Goal: Task Accomplishment & Management: Manage account settings

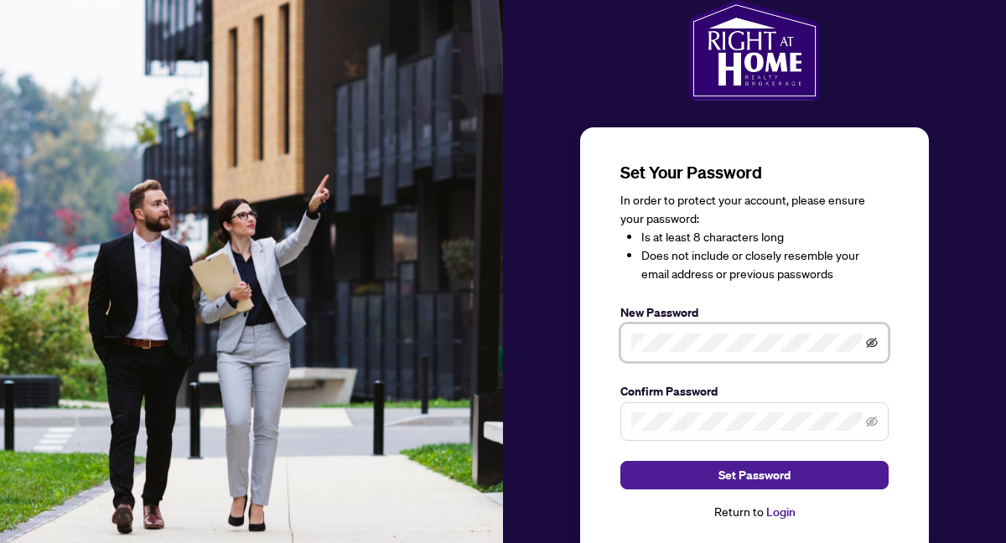
click at [873, 342] on icon "eye-invisible" at bounding box center [872, 343] width 12 height 12
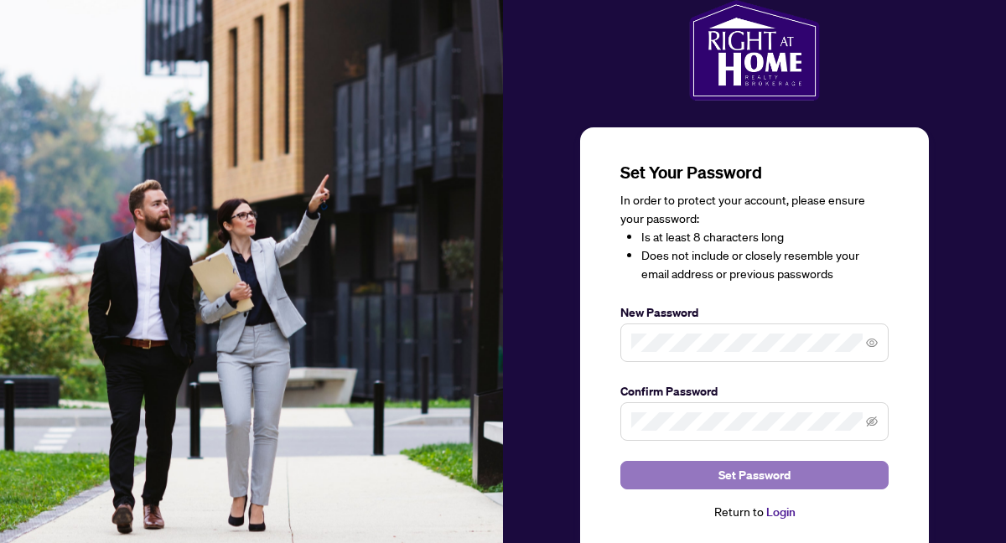
click at [731, 471] on span "Set Password" at bounding box center [754, 475] width 72 height 27
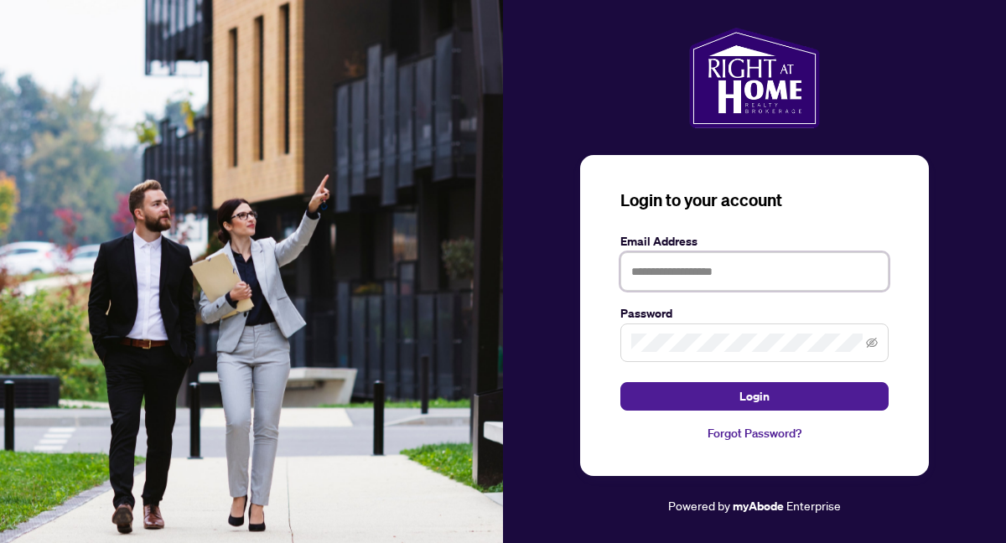
click at [701, 272] on input "text" at bounding box center [754, 271] width 268 height 39
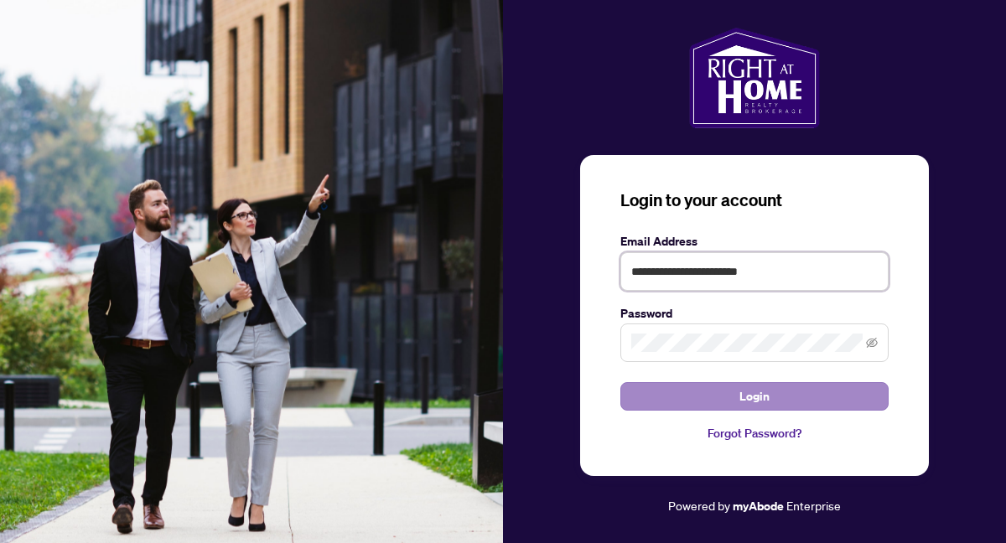
type input "**********"
click at [726, 397] on button "Login" at bounding box center [754, 396] width 268 height 28
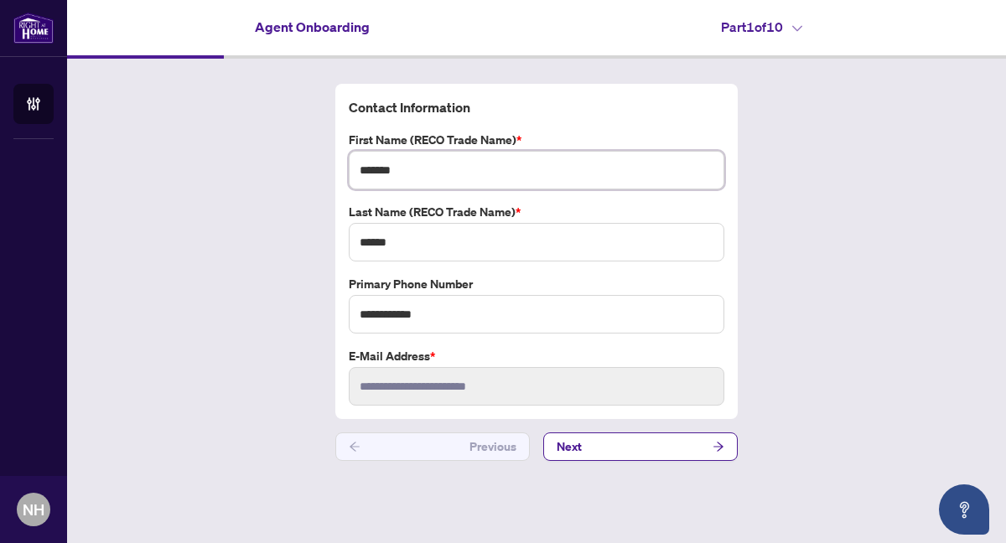
click at [474, 178] on input "*******" at bounding box center [536, 170] width 375 height 39
type input "**********"
click at [580, 436] on button "Next" at bounding box center [640, 446] width 194 height 28
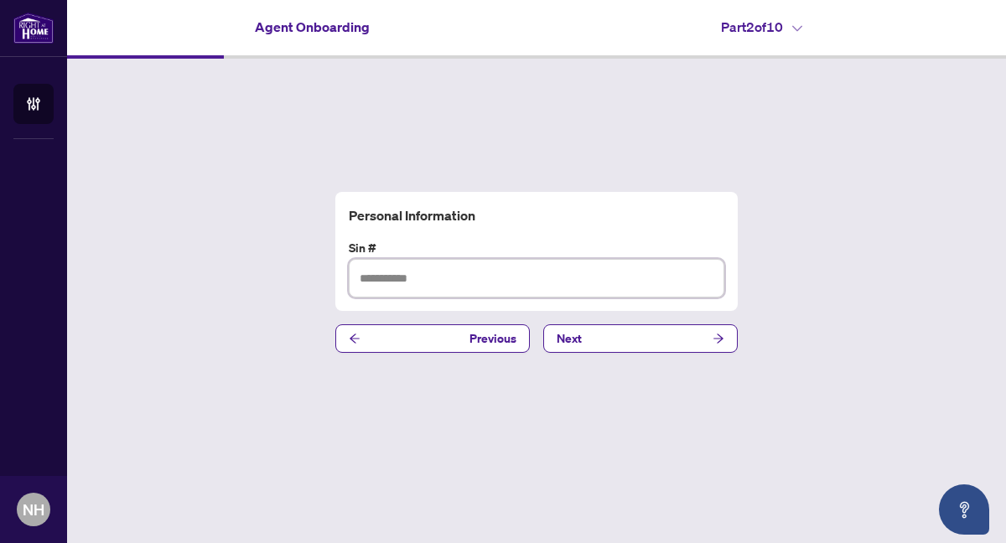
click at [386, 276] on input "text" at bounding box center [536, 278] width 375 height 39
click at [400, 281] on input "*********" at bounding box center [536, 278] width 375 height 39
type input "*********"
click at [570, 334] on span "Next" at bounding box center [568, 338] width 25 height 27
click at [386, 279] on input "text" at bounding box center [536, 278] width 375 height 39
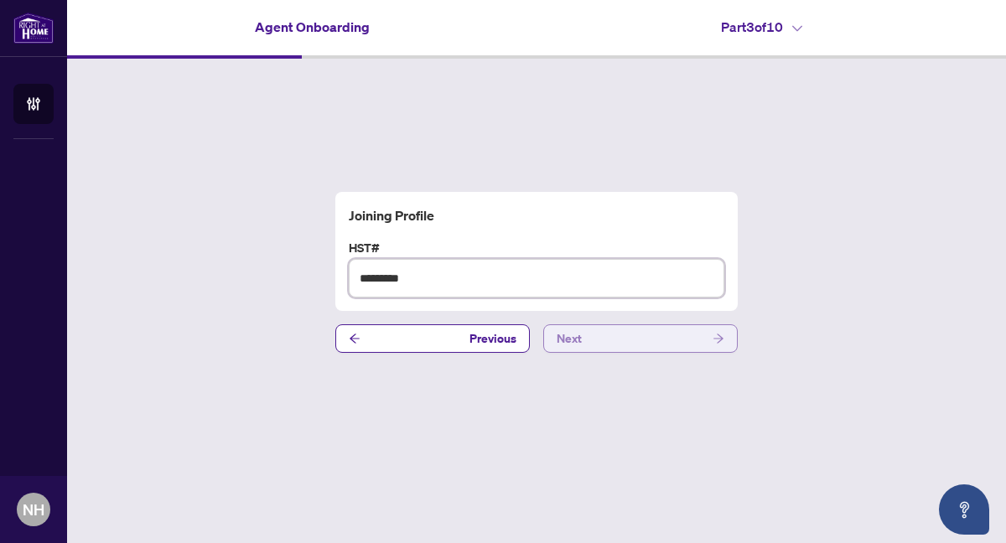
type input "*********"
click at [572, 344] on span "Next" at bounding box center [568, 338] width 25 height 27
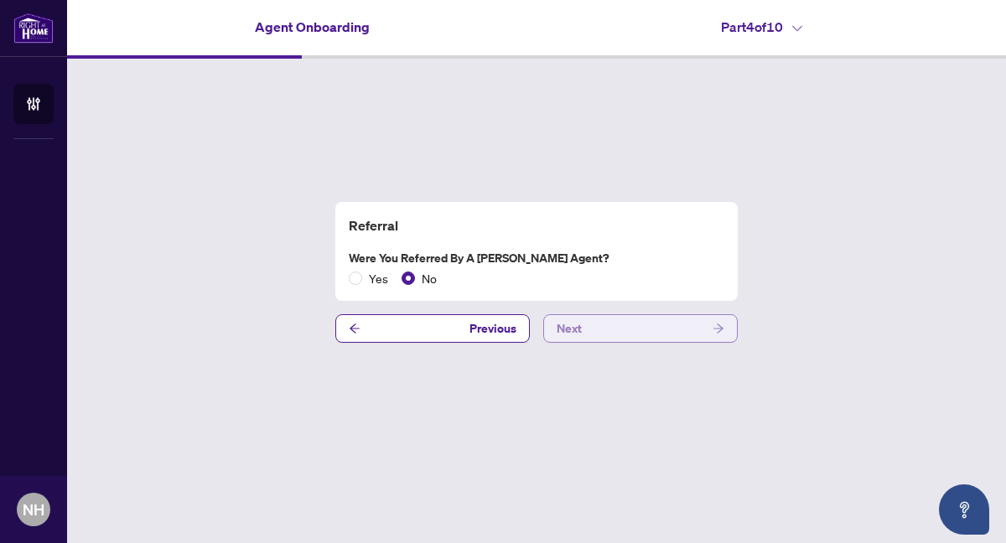
click at [617, 325] on button "Next" at bounding box center [640, 328] width 194 height 28
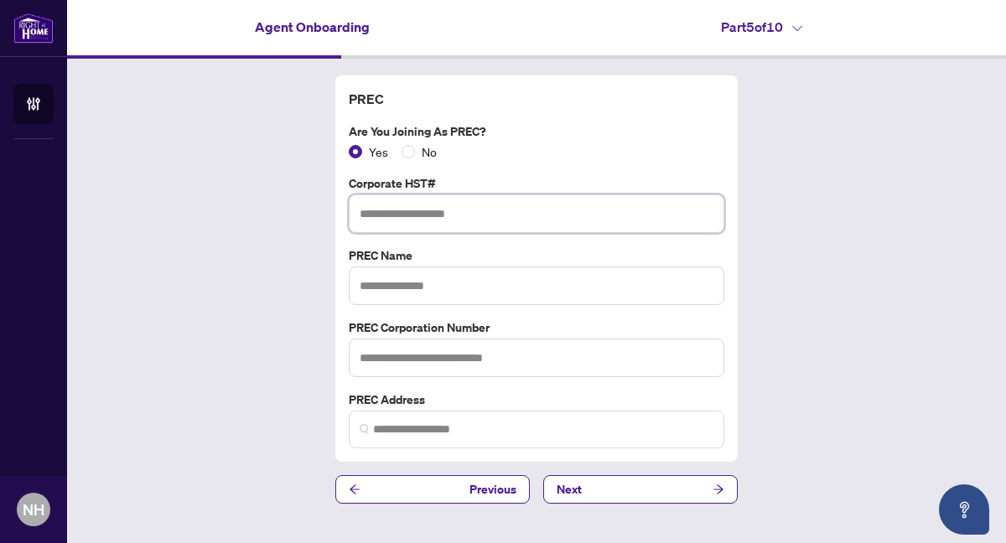
click at [413, 214] on input "text" at bounding box center [536, 213] width 375 height 39
type input "**********"
click at [391, 285] on input "text" at bounding box center [536, 286] width 375 height 39
type input "**********"
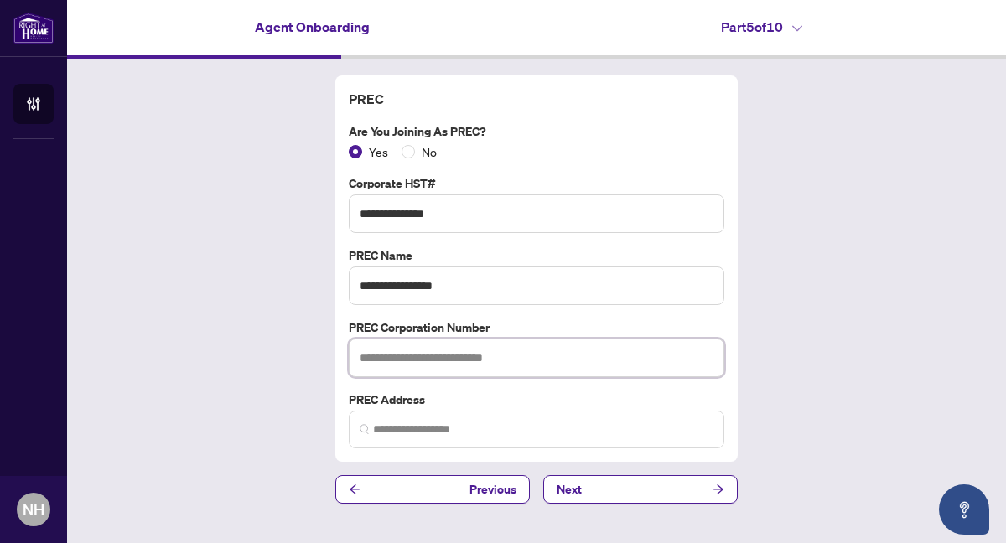
click at [386, 357] on input "text" at bounding box center [536, 358] width 375 height 39
type input "**********"
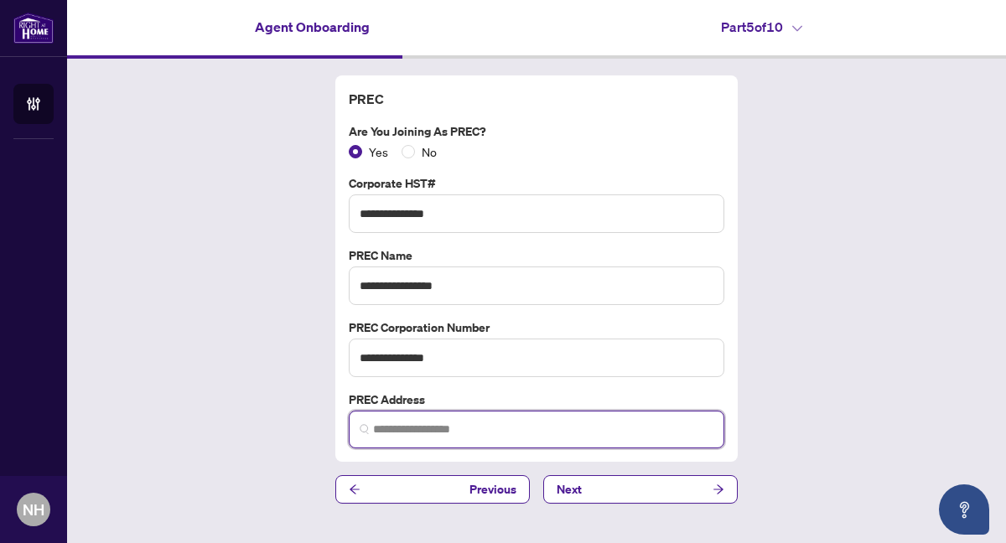
click at [425, 427] on input "search" at bounding box center [543, 430] width 340 height 18
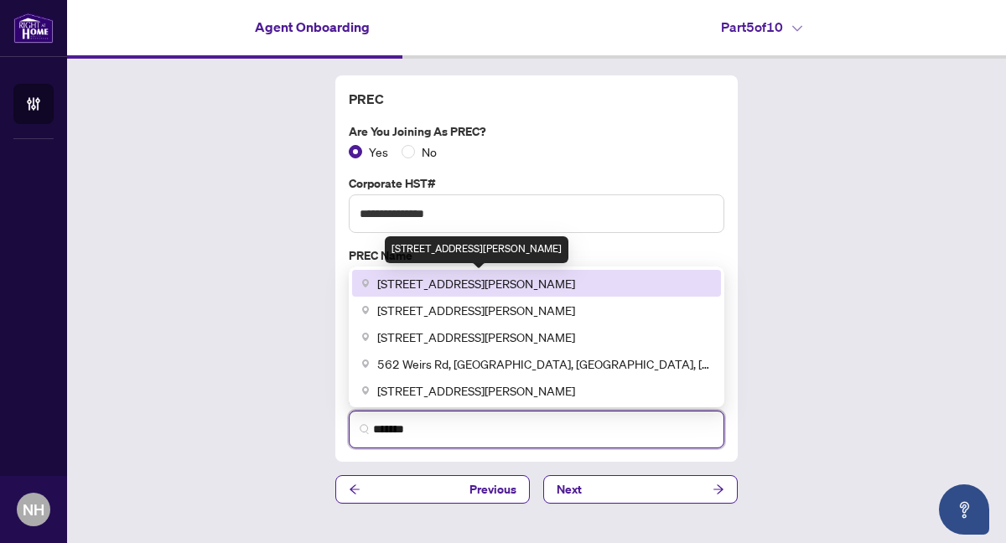
click at [488, 274] on span "562 Weir Avenue, Oakville, ON, Canada" at bounding box center [476, 283] width 198 height 18
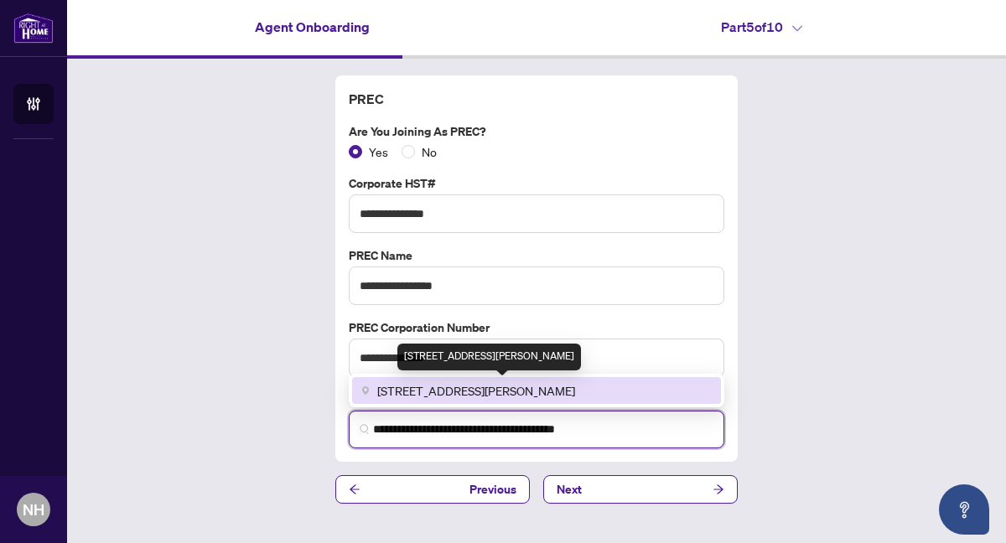
click at [537, 391] on span "562 Weir Avenue, Oakville, ON L6L 4X4, Canada" at bounding box center [476, 390] width 198 height 18
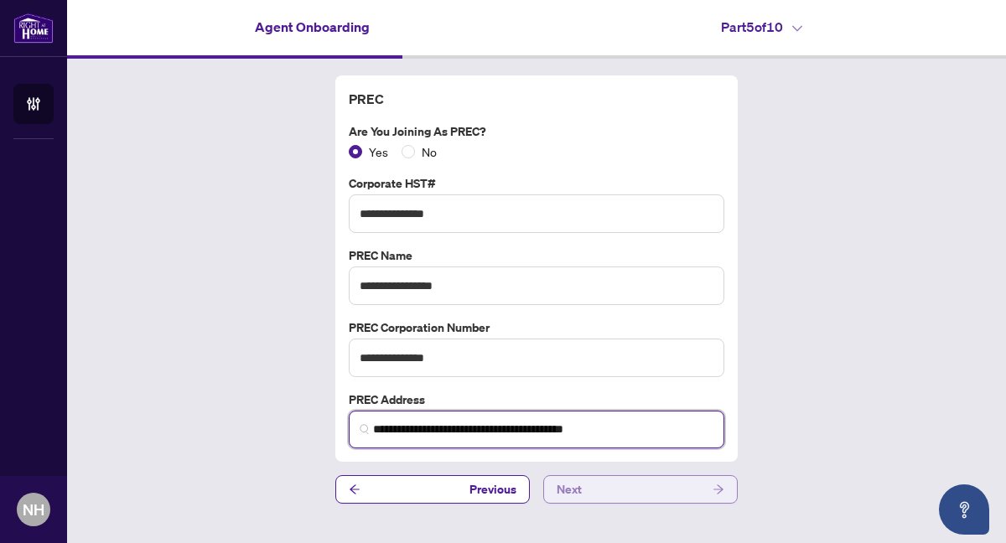
type input "**********"
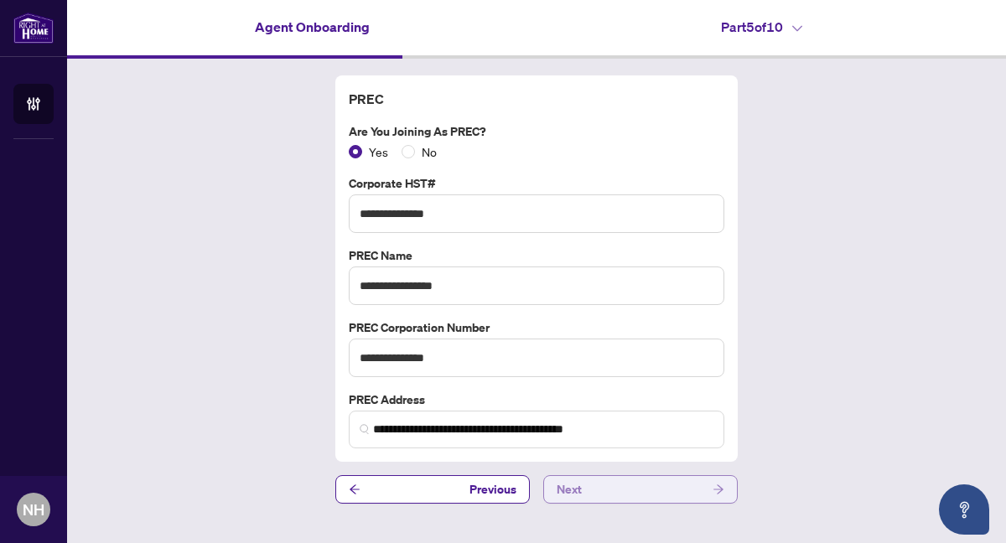
click at [577, 489] on span "Next" at bounding box center [568, 489] width 25 height 27
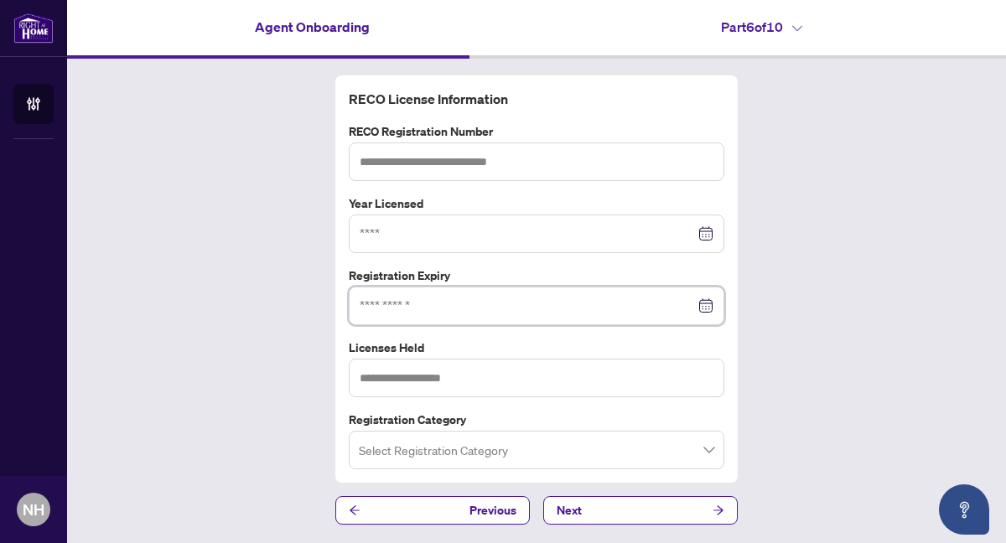
click at [450, 311] on input at bounding box center [527, 306] width 335 height 18
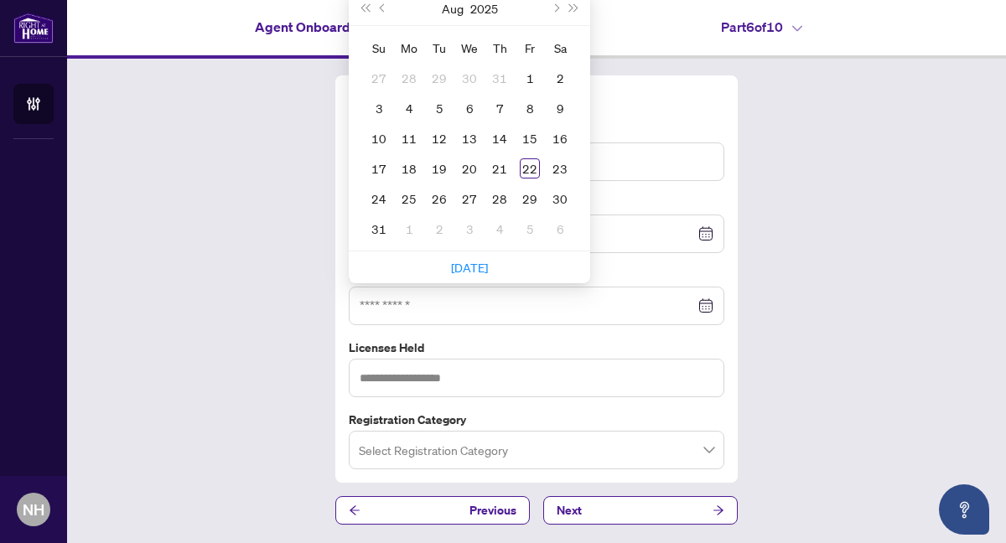
click at [224, 349] on div "RECO License Information RECO Registration Number Year Licensed Registration Ex…" at bounding box center [536, 300] width 939 height 483
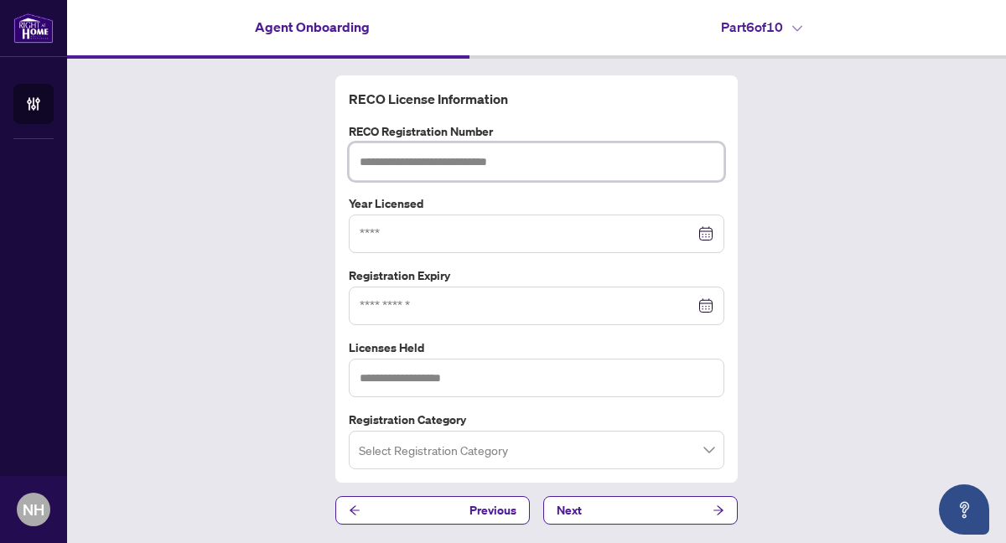
click at [460, 165] on input "text" at bounding box center [536, 161] width 375 height 39
type input "*******"
click at [458, 232] on input at bounding box center [527, 234] width 335 height 18
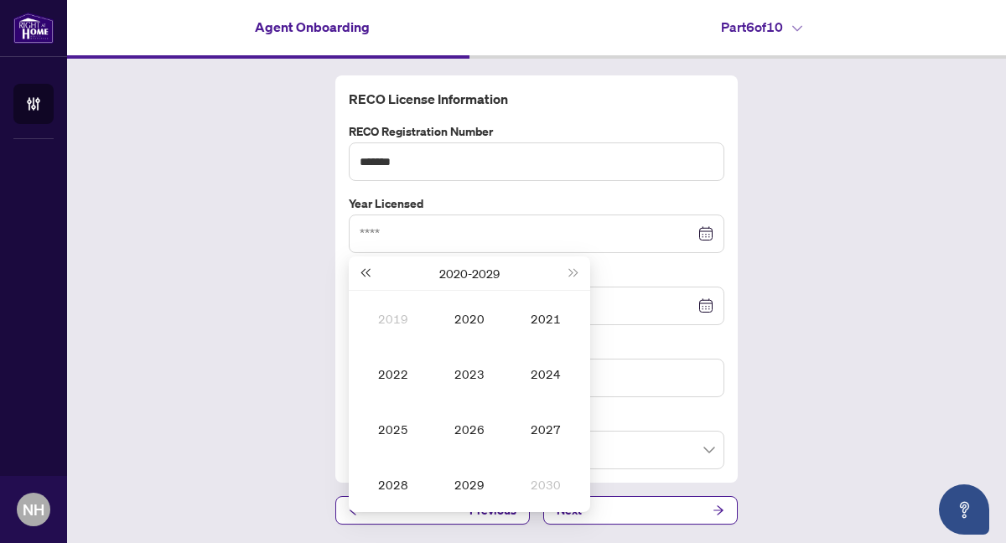
click at [367, 269] on button "Last year (Control + left)" at bounding box center [364, 273] width 18 height 34
type input "****"
click at [466, 370] on div "2013" at bounding box center [469, 374] width 50 height 20
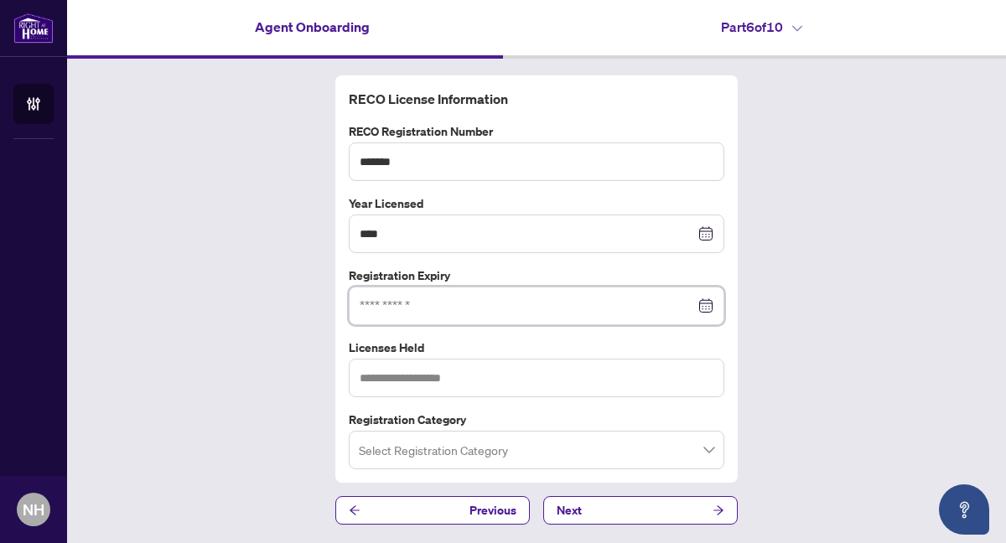
click at [398, 305] on input at bounding box center [527, 306] width 335 height 18
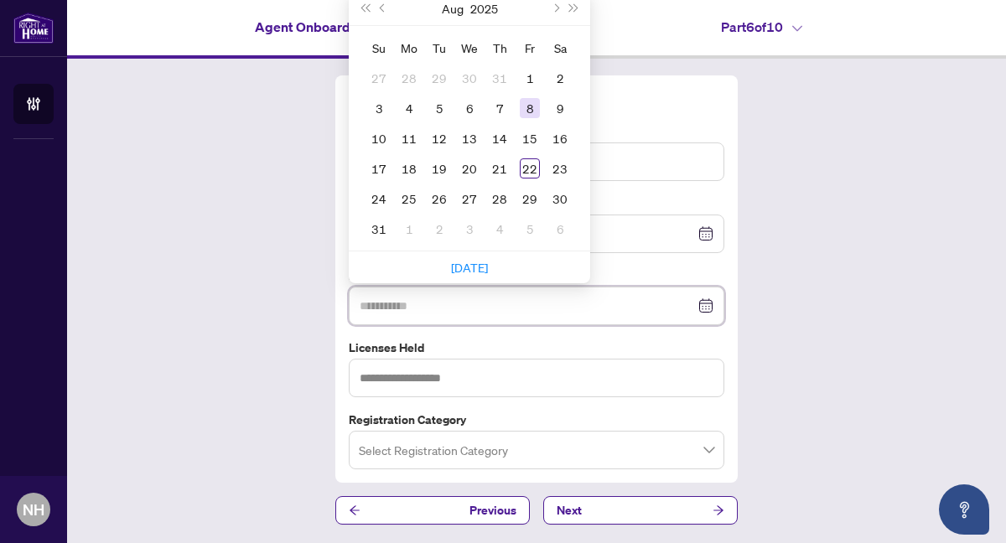
type input "**********"
click at [530, 98] on div "8" at bounding box center [530, 108] width 20 height 20
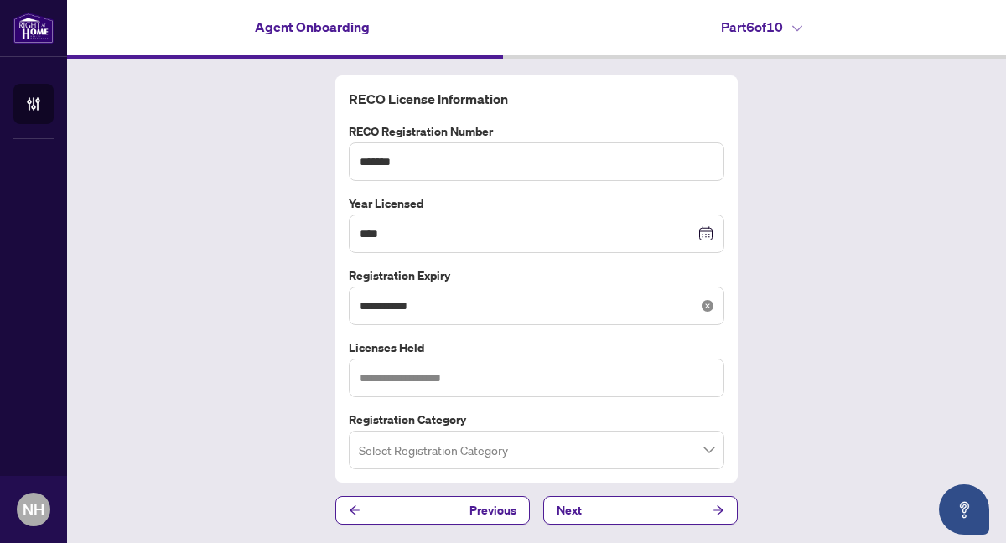
click at [708, 304] on icon "close-circle" at bounding box center [707, 306] width 12 height 12
click at [708, 304] on div at bounding box center [537, 306] width 354 height 18
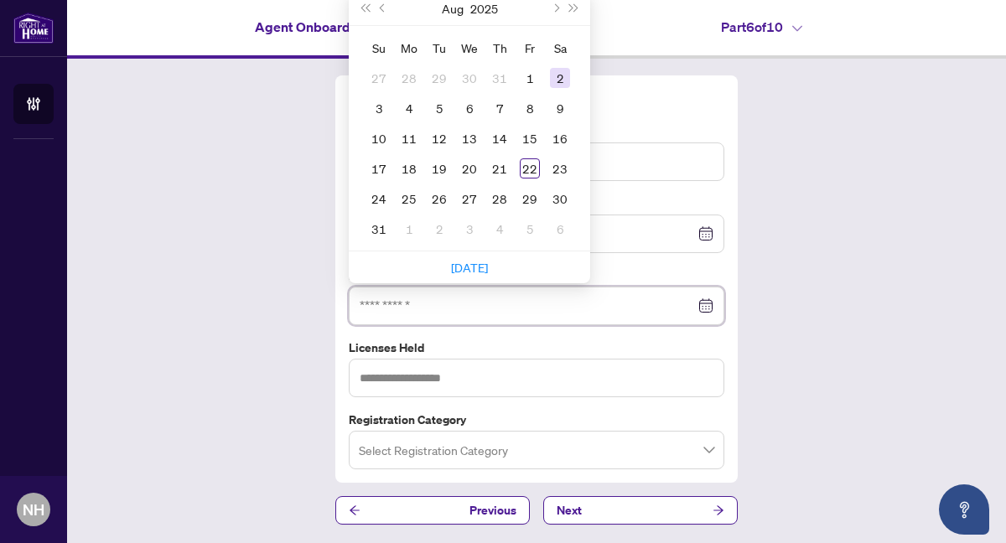
type input "**********"
click at [557, 8] on span "Next month (PageDown)" at bounding box center [555, 8] width 8 height 8
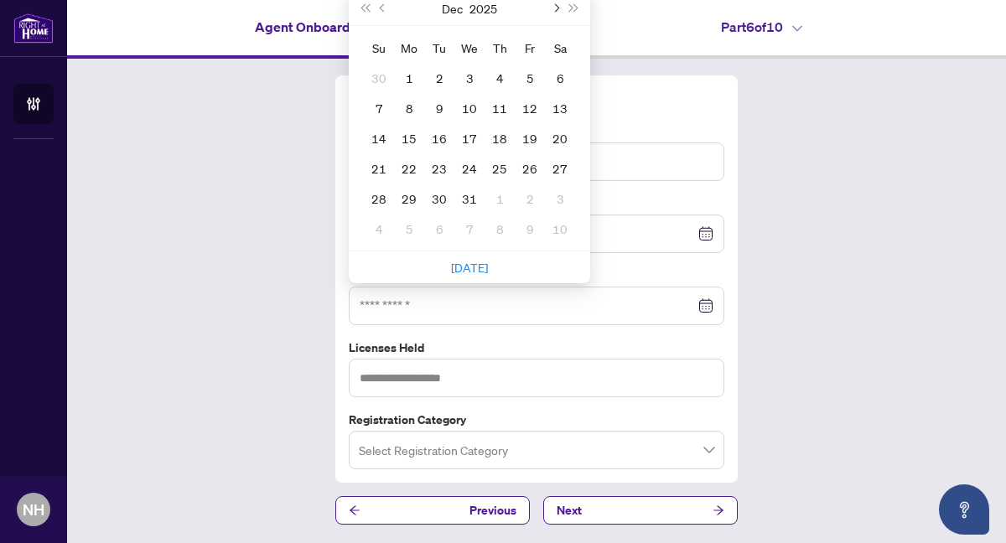
click at [557, 8] on span "Next month (PageDown)" at bounding box center [555, 8] width 8 height 8
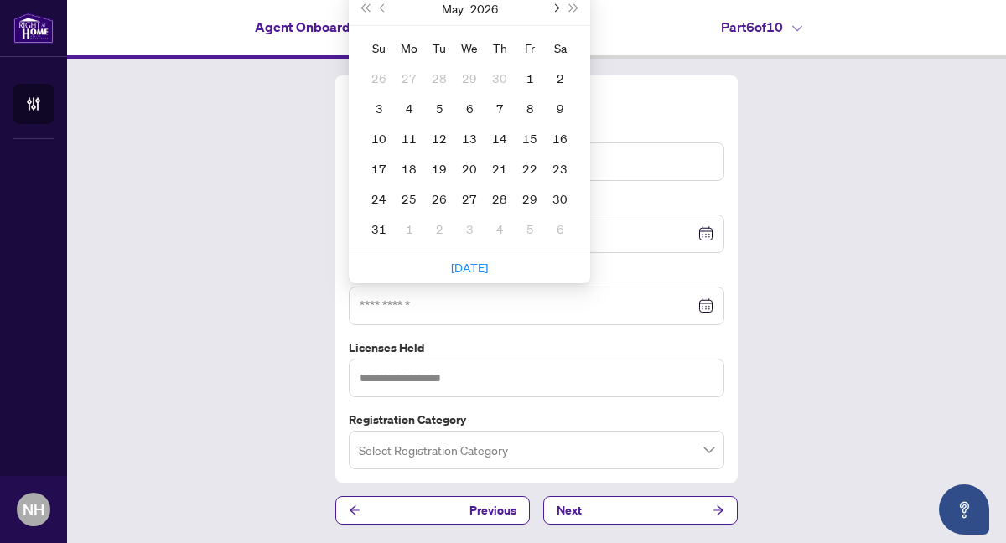
click at [557, 8] on span "Next month (PageDown)" at bounding box center [555, 8] width 8 height 8
type input "**********"
click at [554, 104] on div "8" at bounding box center [560, 108] width 20 height 20
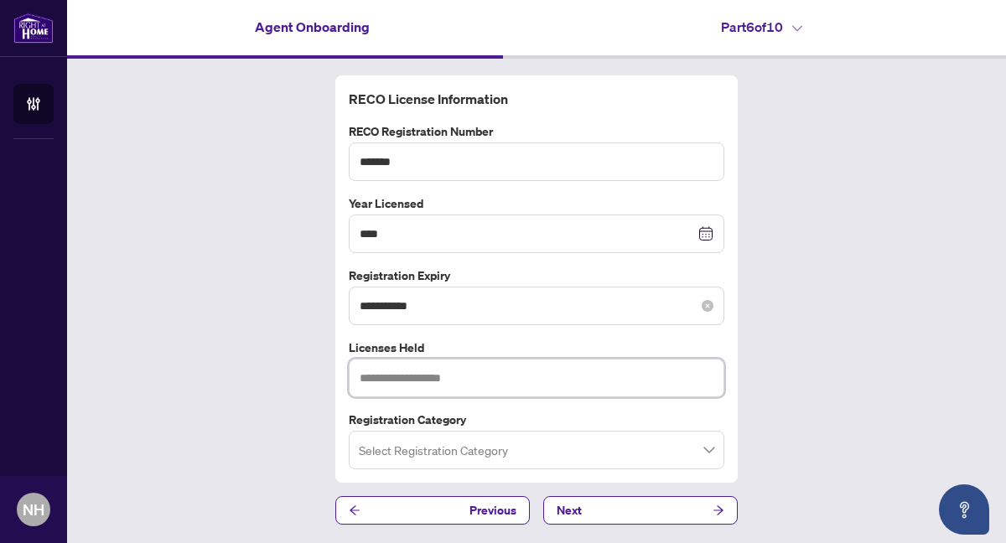
click at [470, 379] on input "text" at bounding box center [536, 378] width 375 height 39
click at [440, 460] on input "search" at bounding box center [529, 452] width 340 height 37
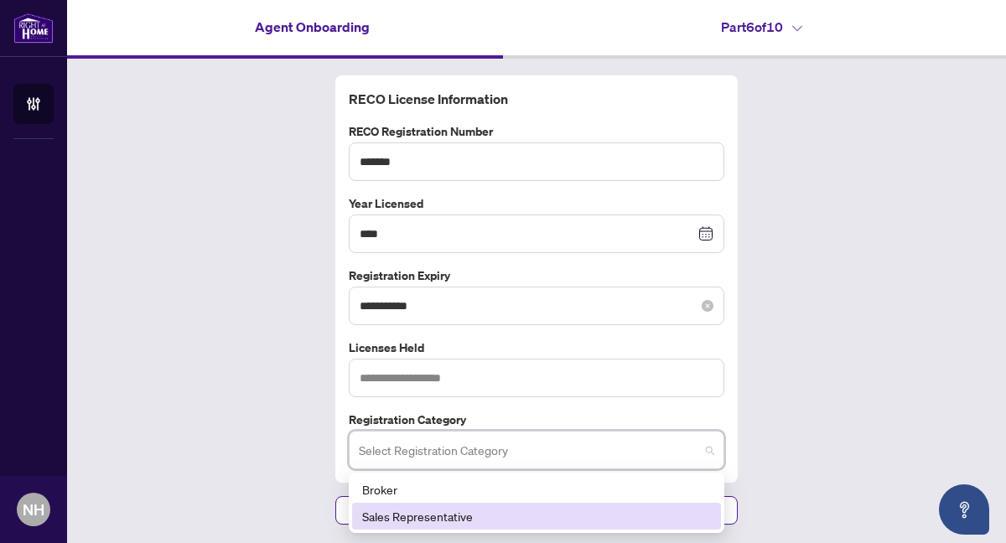
click at [422, 519] on div "Sales Representative" at bounding box center [536, 516] width 349 height 18
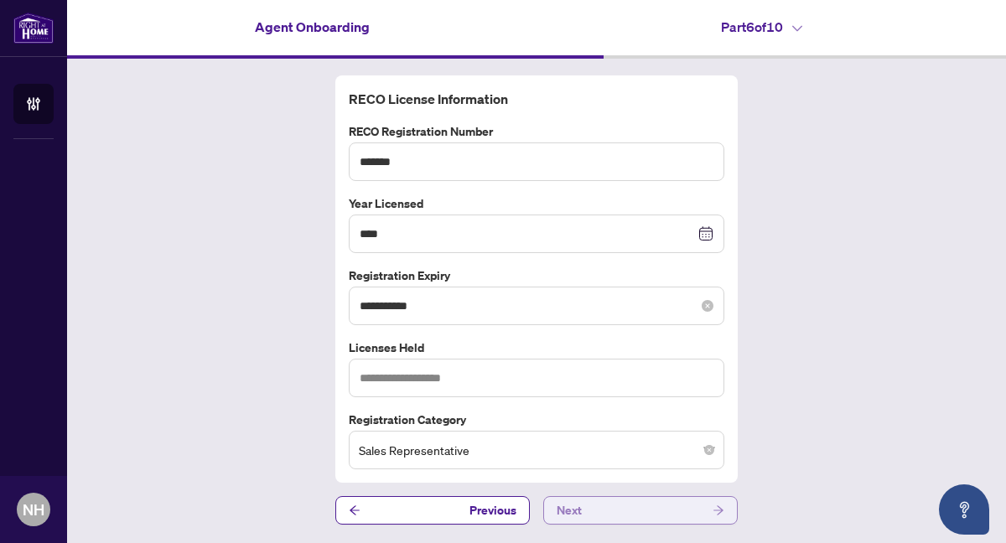
click at [605, 509] on button "Next" at bounding box center [640, 510] width 194 height 28
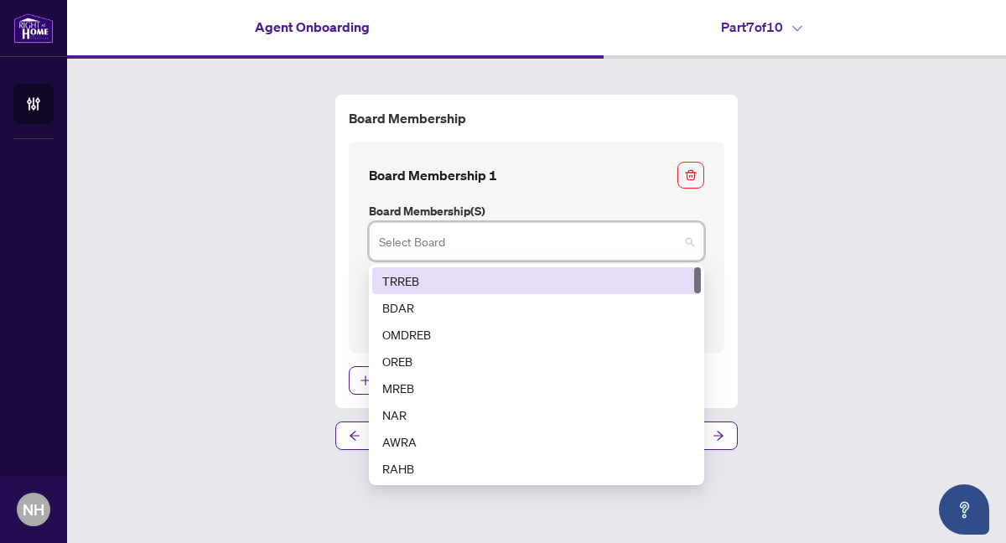
click at [559, 242] on input "search" at bounding box center [529, 243] width 300 height 37
click at [534, 278] on div "TRREB" at bounding box center [536, 281] width 308 height 18
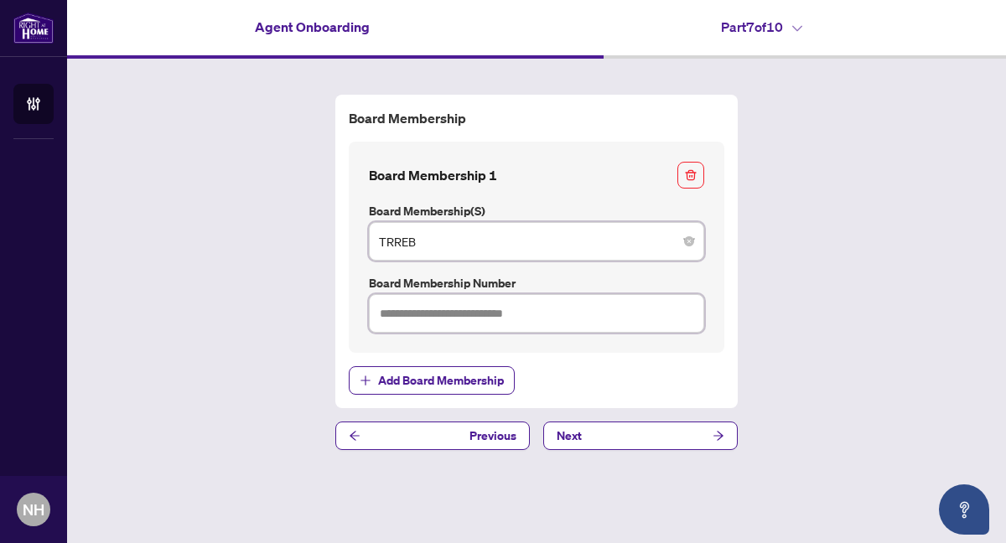
click at [511, 309] on input "text" at bounding box center [536, 313] width 335 height 39
type input "*******"
click at [577, 436] on span "Next" at bounding box center [568, 435] width 25 height 27
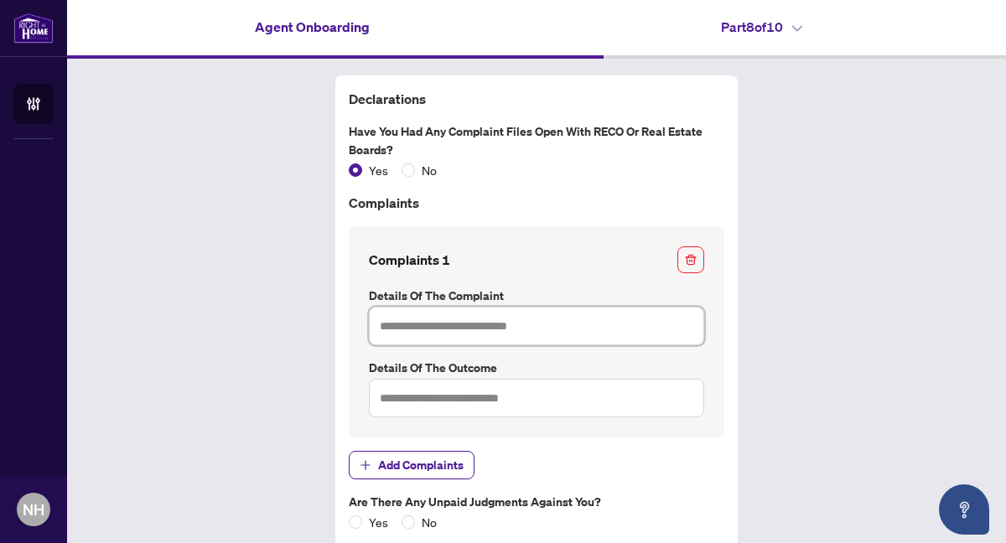
click at [405, 327] on input "text" at bounding box center [536, 326] width 335 height 39
type input "**********"
click at [386, 398] on input "text" at bounding box center [536, 398] width 335 height 39
type input "*"
type input "**********"
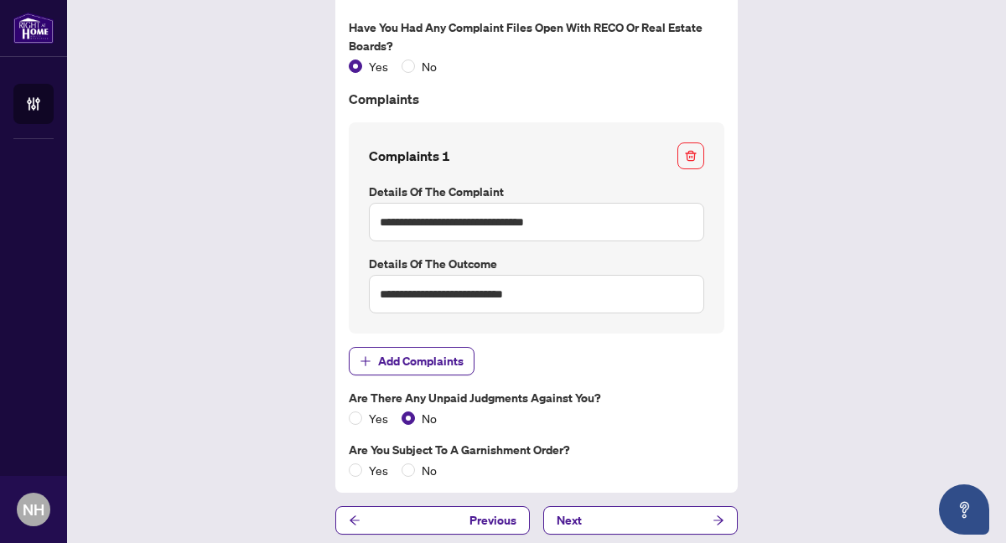
scroll to position [111, 0]
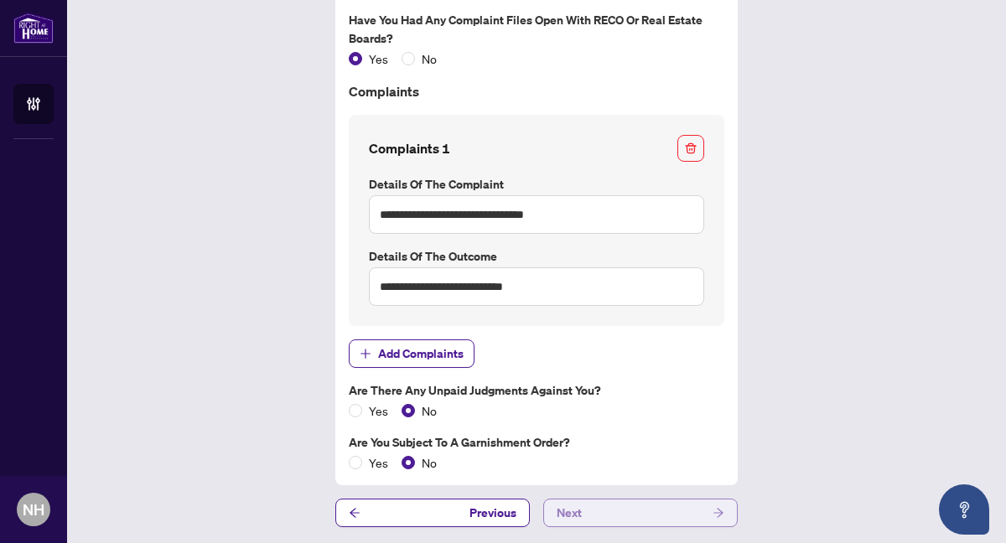
click at [574, 510] on span "Next" at bounding box center [568, 512] width 25 height 27
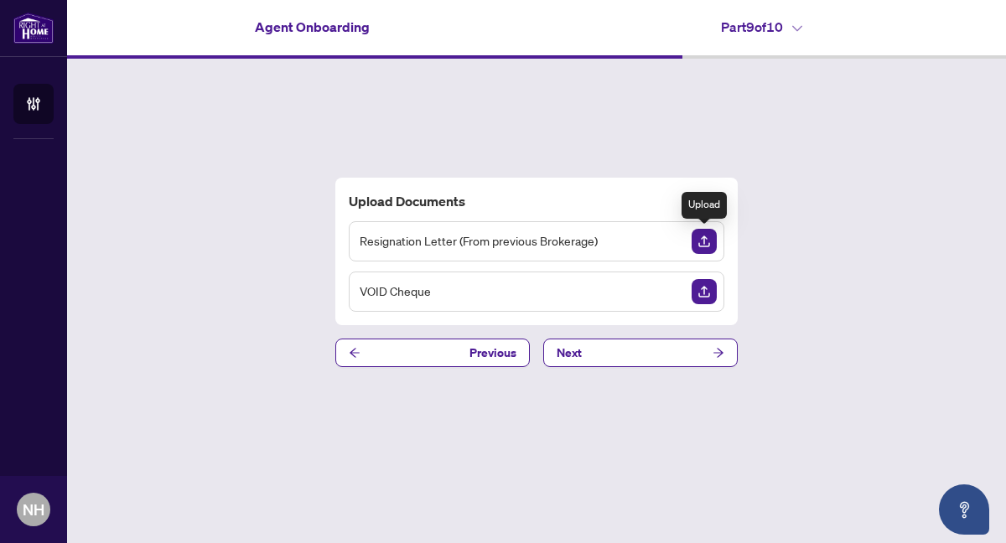
click at [706, 240] on img "Upload Document" at bounding box center [703, 241] width 25 height 25
click at [672, 241] on icon "View Document" at bounding box center [672, 242] width 12 height 12
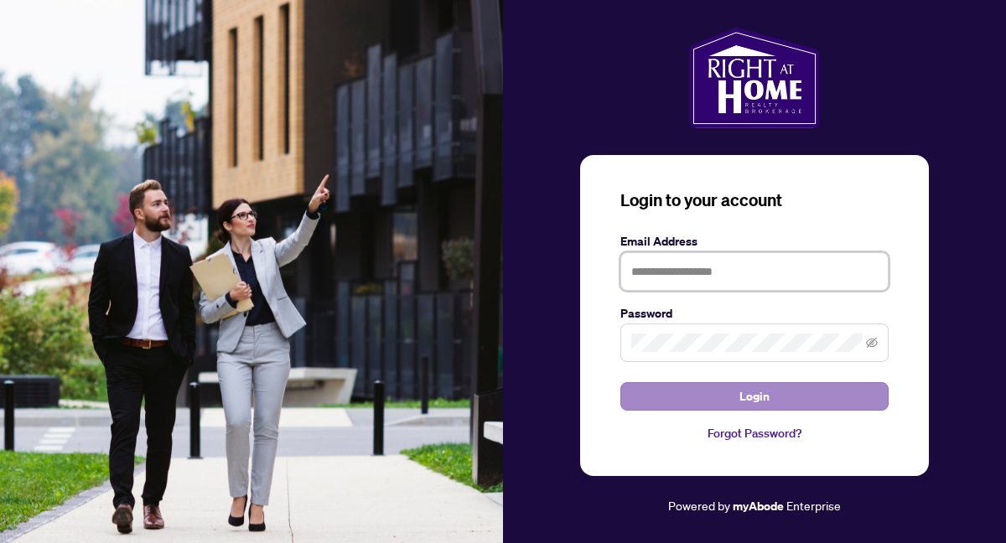
type input "**********"
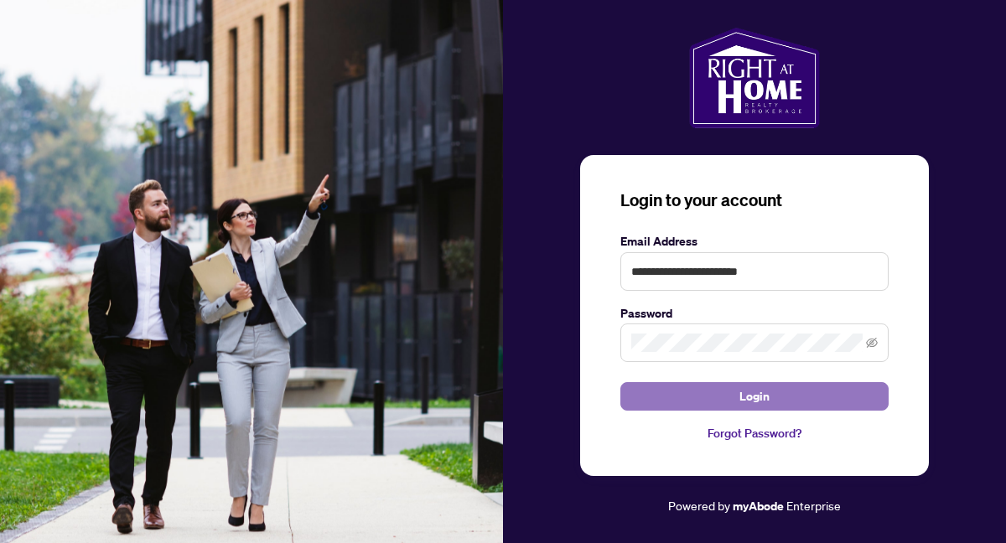
click at [691, 399] on button "Login" at bounding box center [754, 396] width 268 height 28
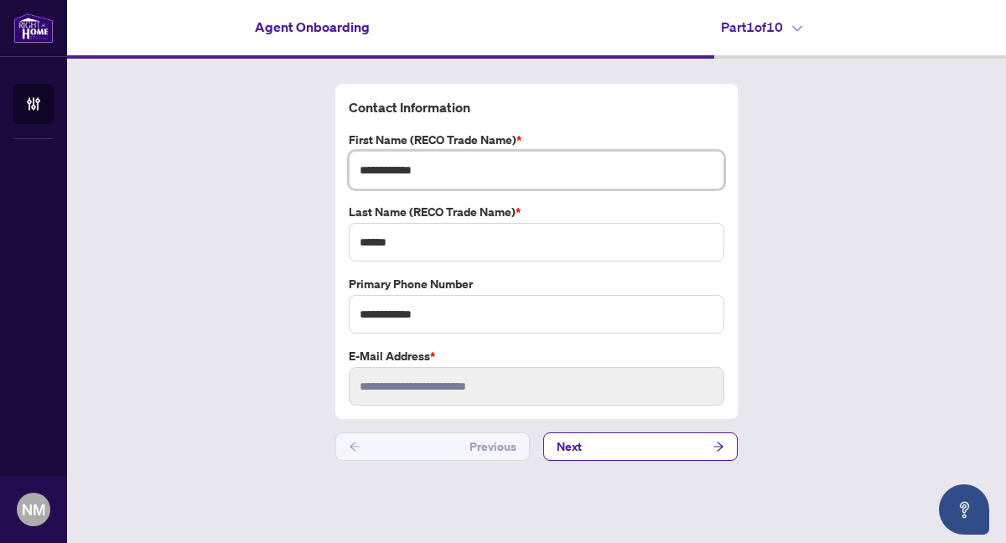
click at [440, 173] on input "**********" at bounding box center [536, 170] width 375 height 39
type input "*******"
click at [590, 443] on button "Next" at bounding box center [640, 446] width 194 height 28
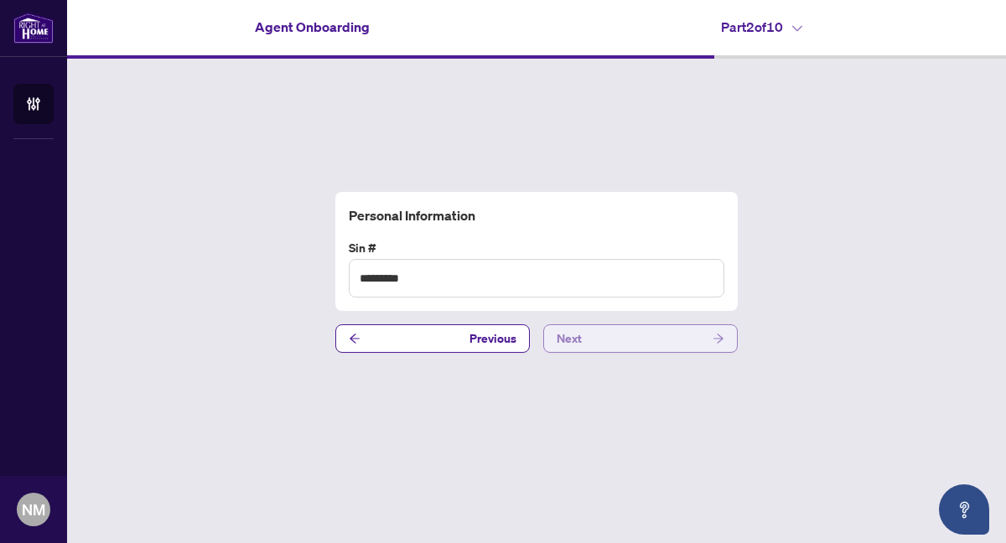
click at [583, 337] on button "Next" at bounding box center [640, 338] width 194 height 28
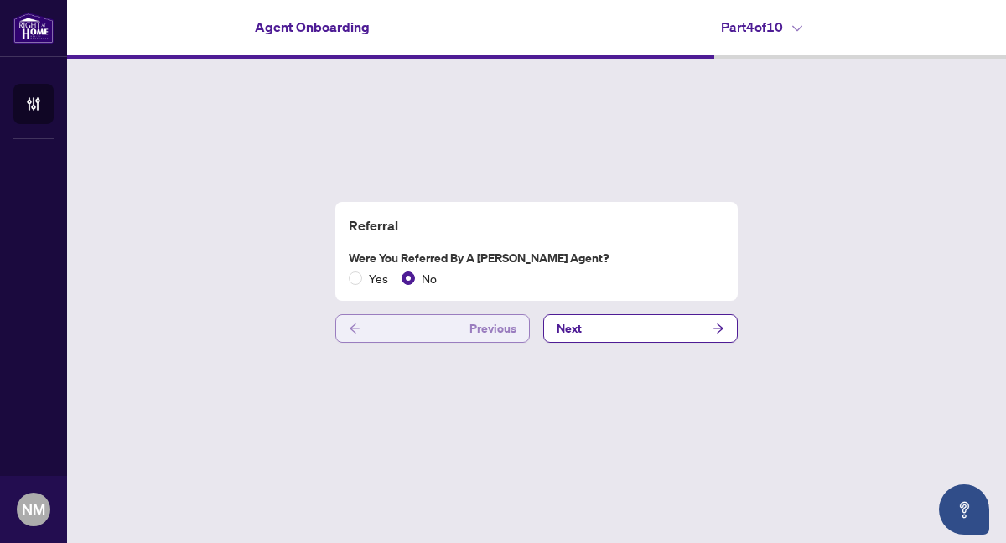
click at [486, 329] on span "Previous" at bounding box center [492, 328] width 47 height 27
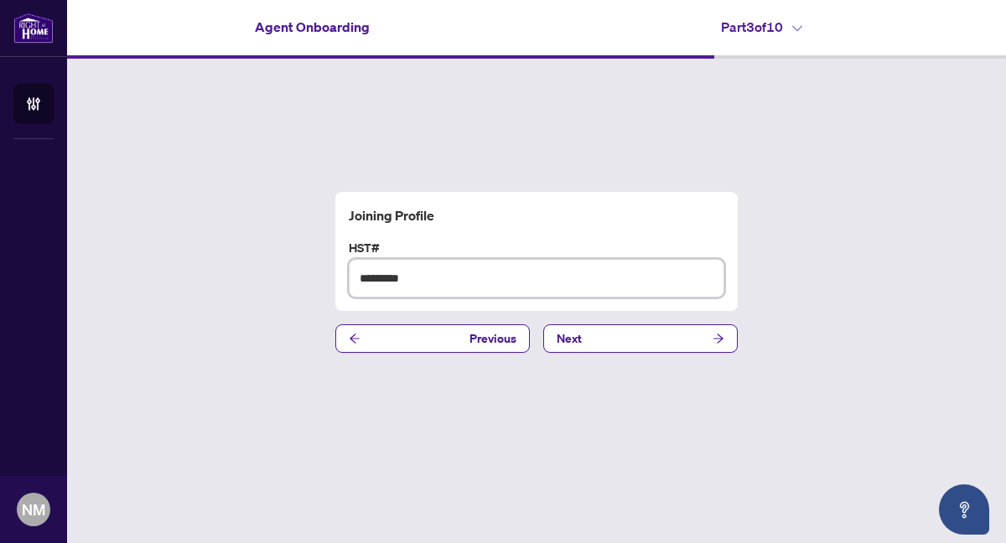
click at [455, 280] on input "*********" at bounding box center [536, 278] width 375 height 39
type input "**********"
click at [582, 334] on button "Next" at bounding box center [640, 338] width 194 height 28
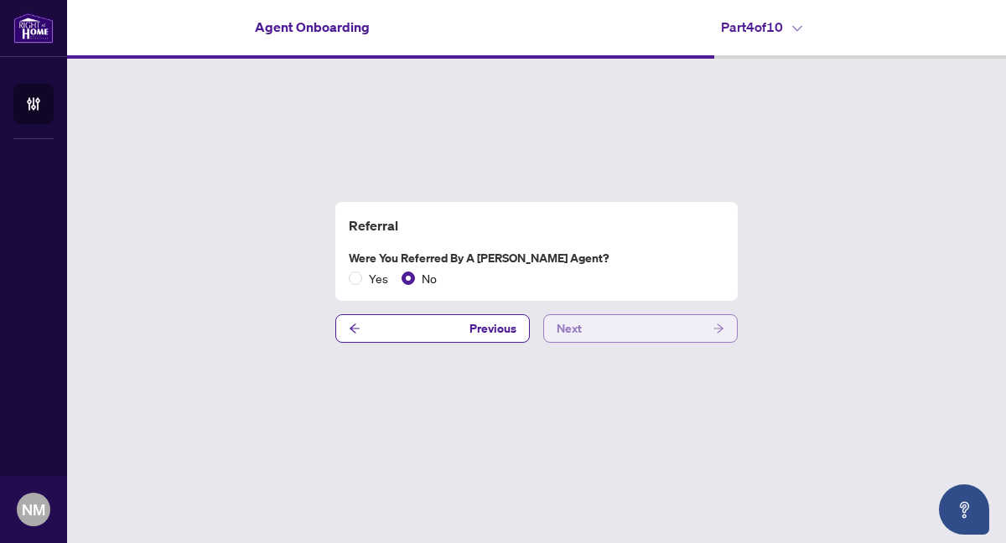
click at [586, 328] on button "Next" at bounding box center [640, 328] width 194 height 28
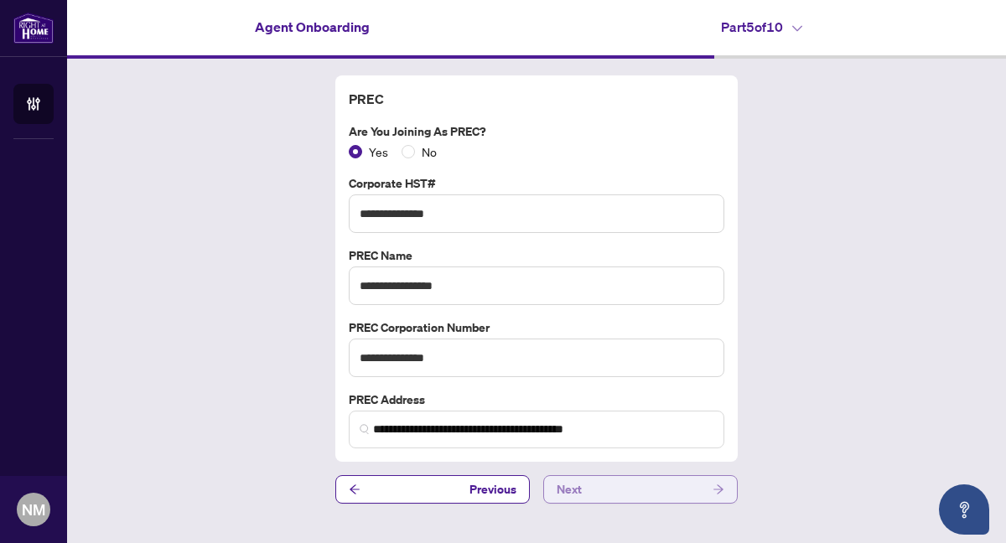
click at [591, 486] on button "Next" at bounding box center [640, 489] width 194 height 28
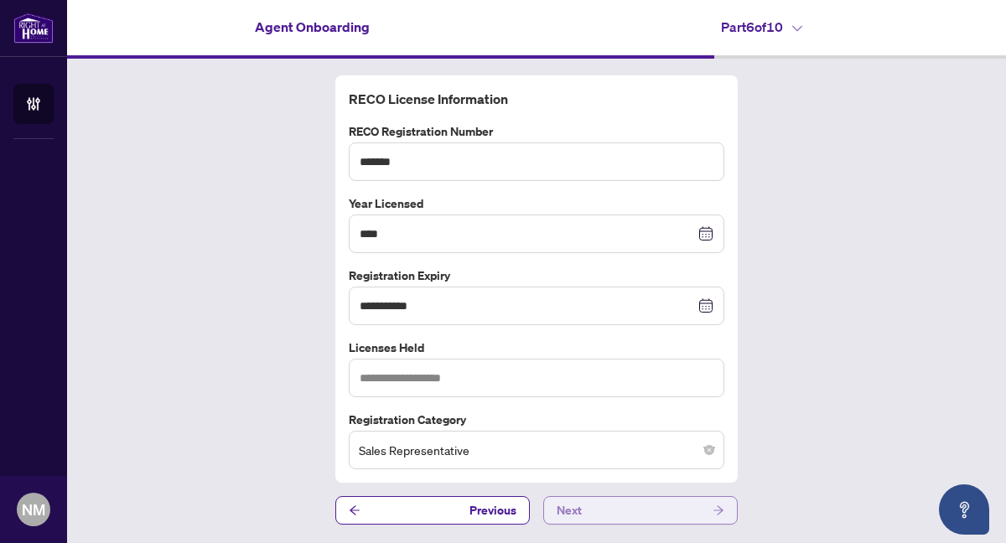
click at [582, 509] on button "Next" at bounding box center [640, 510] width 194 height 28
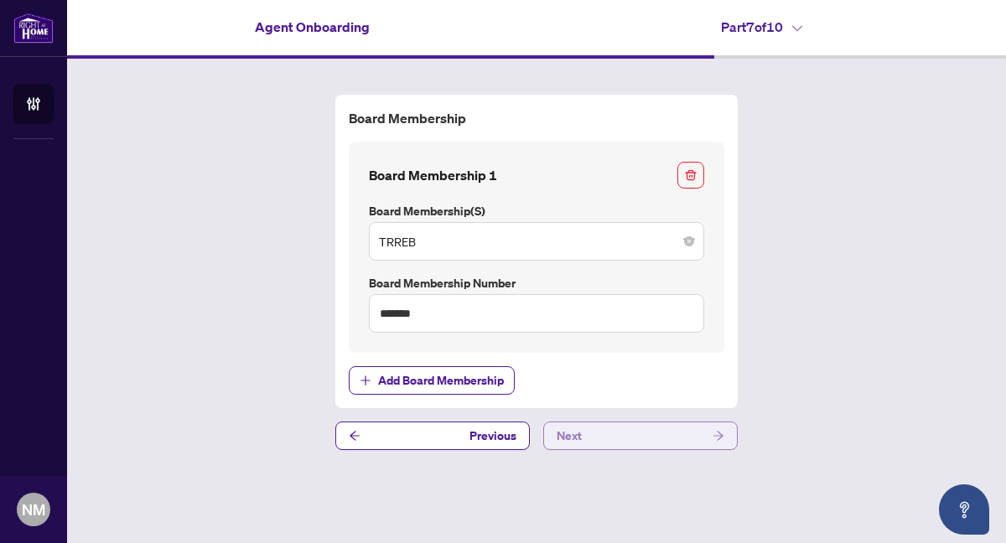
click at [585, 437] on button "Next" at bounding box center [640, 436] width 194 height 28
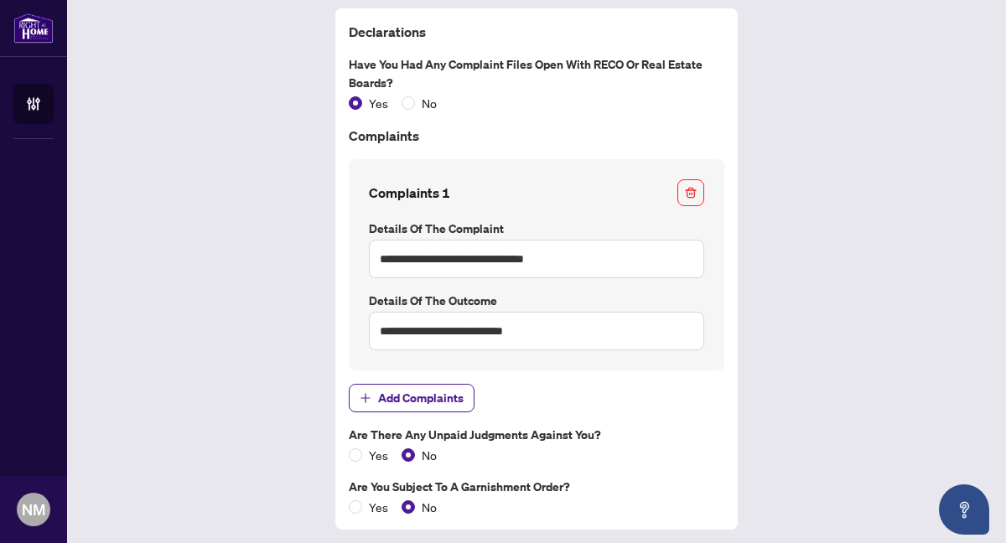
scroll to position [111, 0]
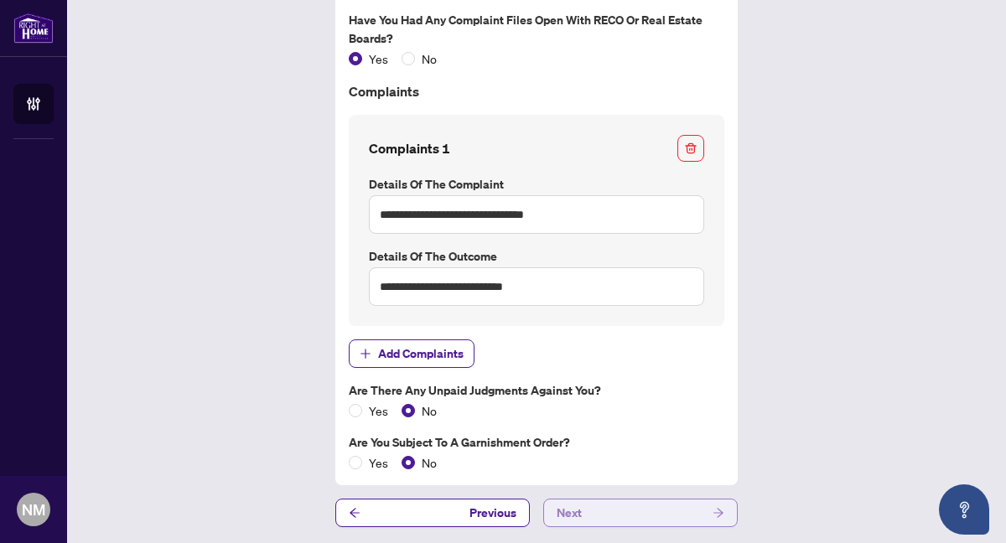
click at [595, 508] on button "Next" at bounding box center [640, 513] width 194 height 28
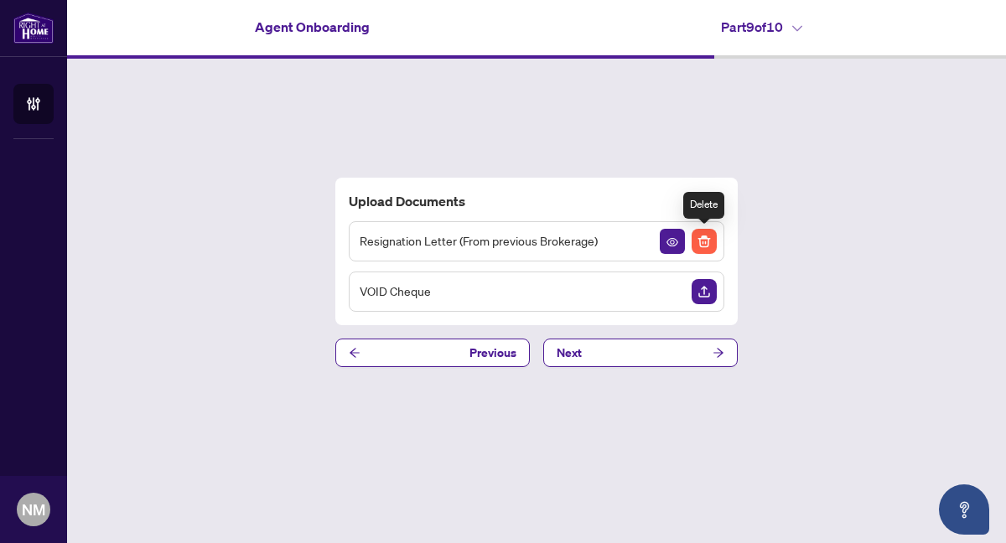
click at [701, 243] on img "Delete File" at bounding box center [703, 241] width 25 height 25
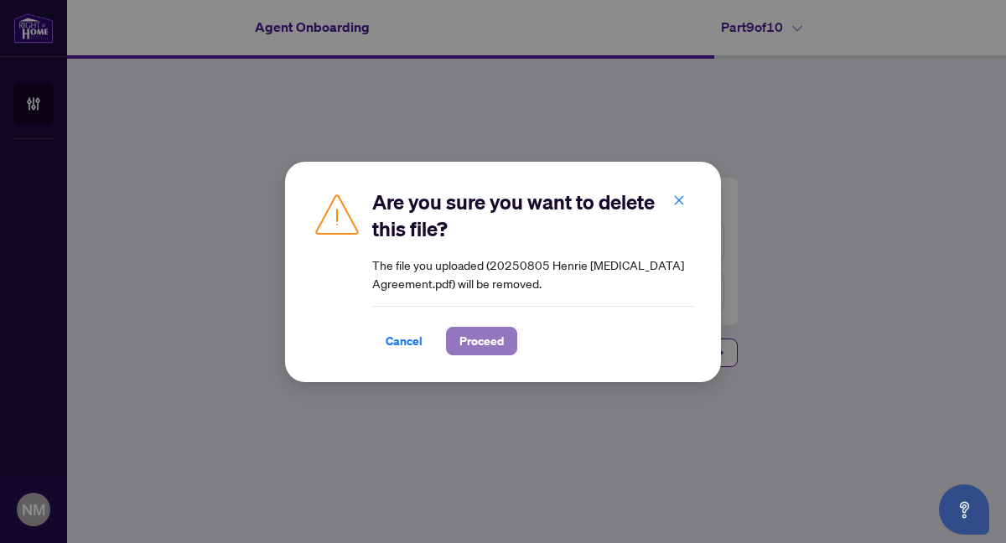
click at [489, 339] on span "Proceed" at bounding box center [481, 341] width 44 height 27
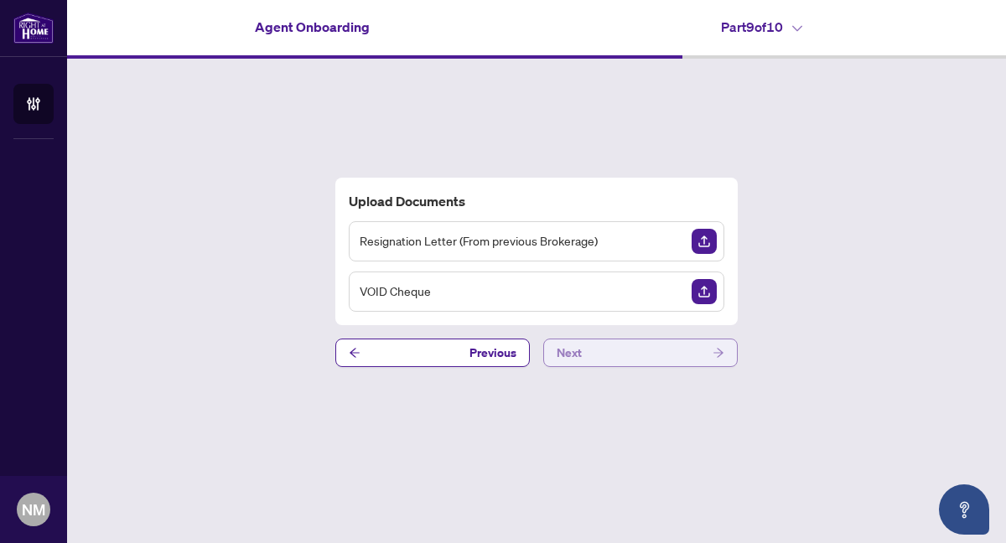
click at [619, 348] on button "Next" at bounding box center [640, 353] width 194 height 28
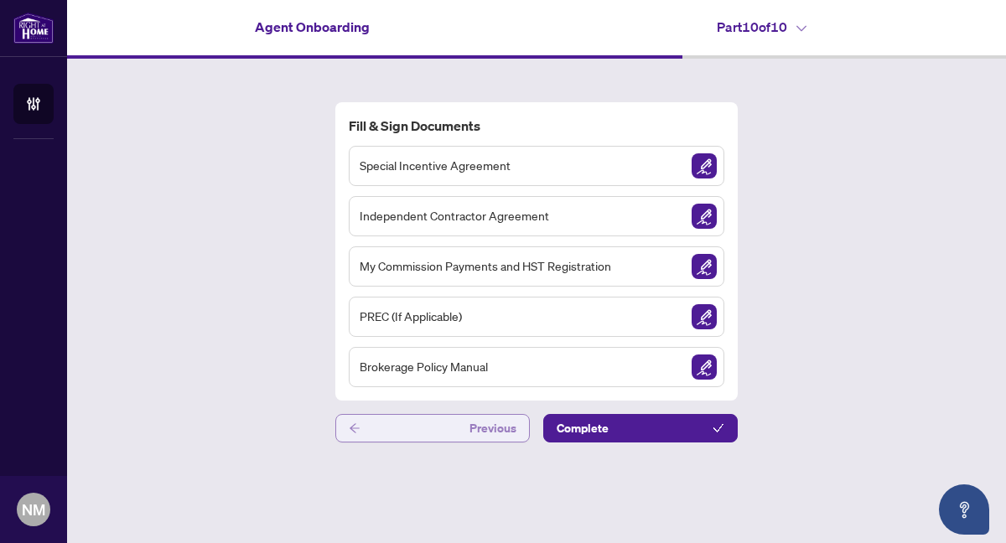
click at [469, 428] on button "Previous" at bounding box center [432, 428] width 194 height 28
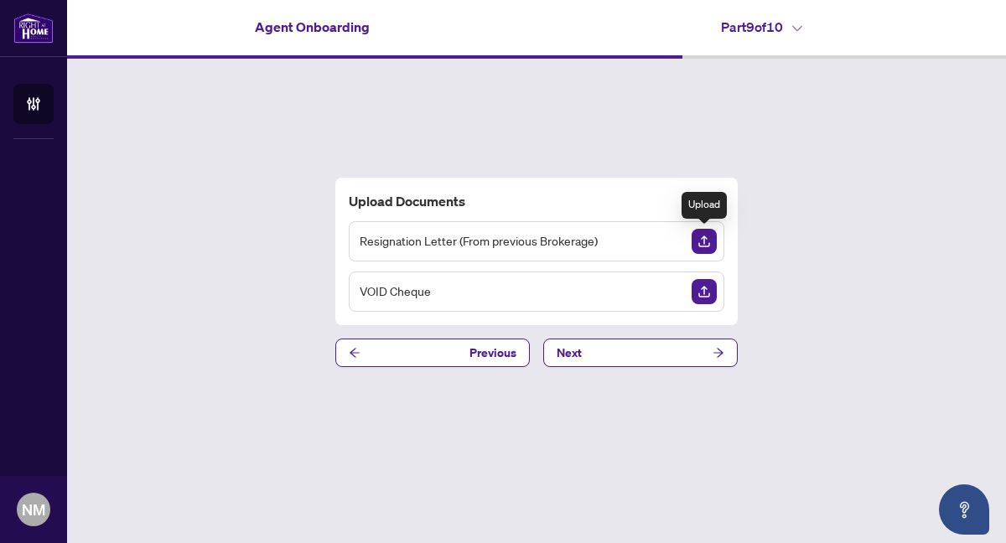
click at [705, 238] on img "Upload Document" at bounding box center [703, 241] width 25 height 25
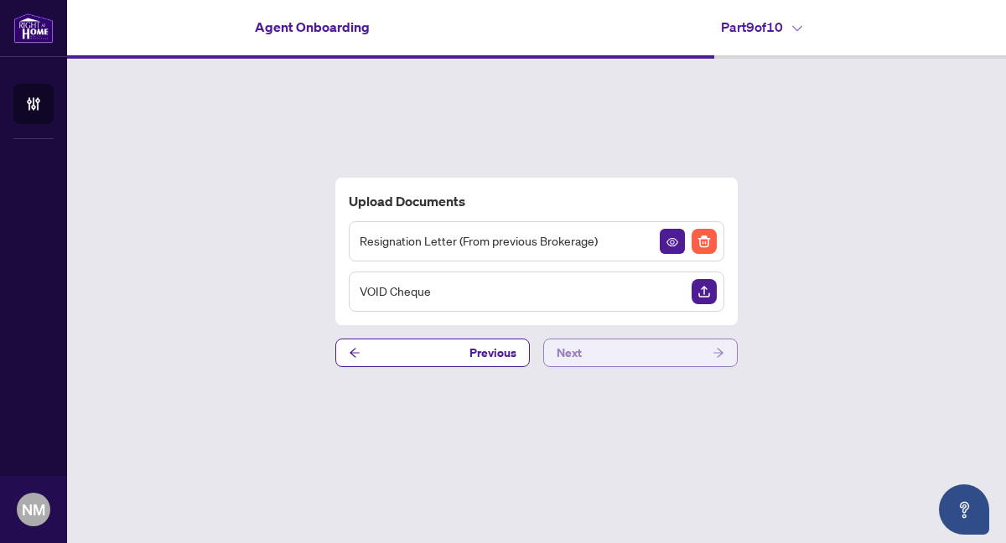
click at [717, 351] on icon "arrow-right" at bounding box center [718, 352] width 10 height 9
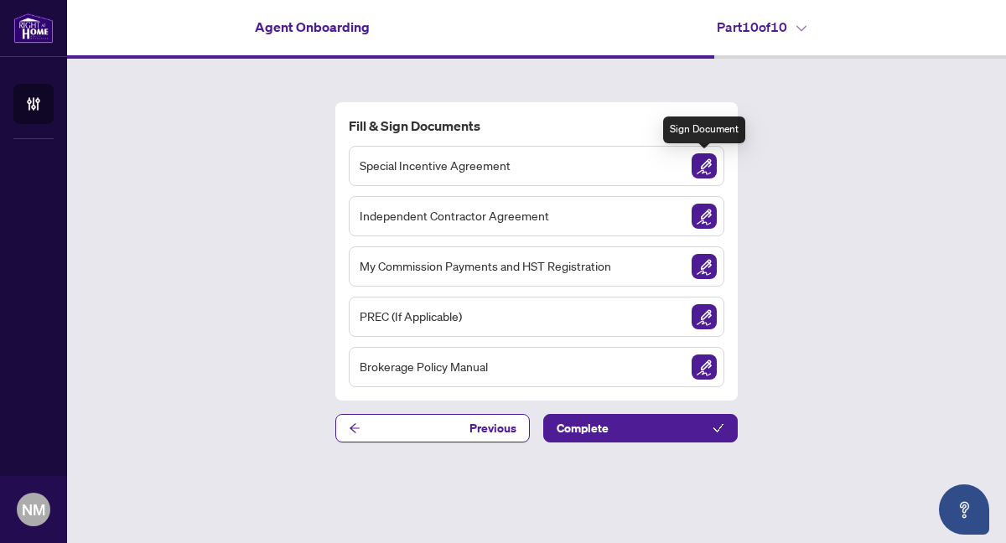
click at [704, 166] on img "Sign Document" at bounding box center [703, 165] width 25 height 25
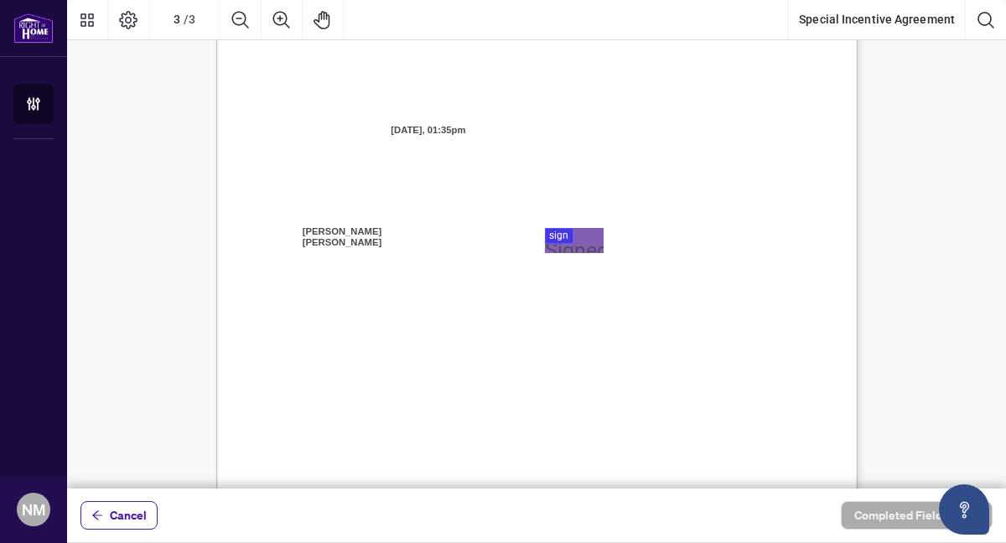
scroll to position [1807, 0]
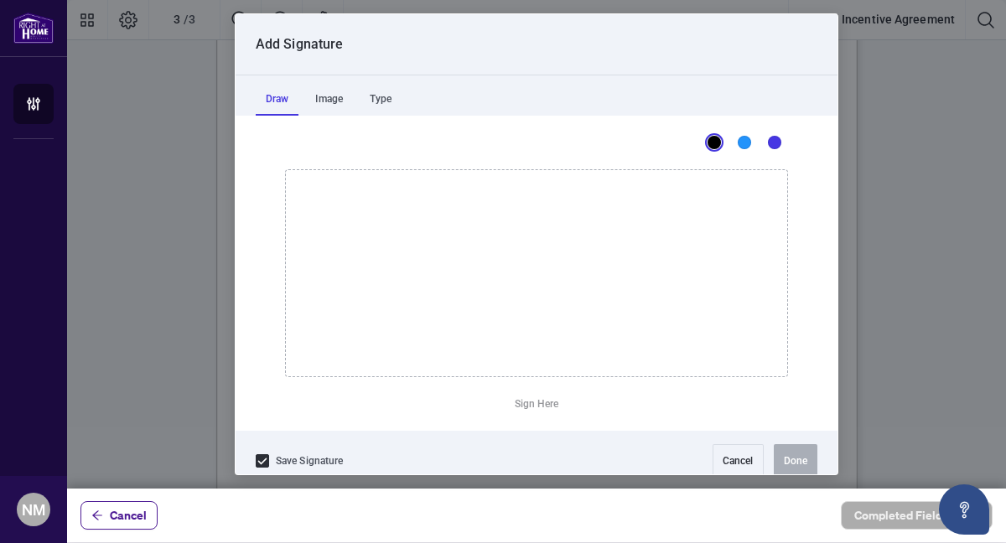
click at [560, 225] on div at bounding box center [536, 244] width 939 height 489
drag, startPoint x: 452, startPoint y: 283, endPoint x: 554, endPoint y: 285, distance: 102.3
click at [549, 287] on icon "Drawing canvas" at bounding box center [536, 273] width 501 height 206
click at [785, 447] on button "Done" at bounding box center [796, 461] width 44 height 34
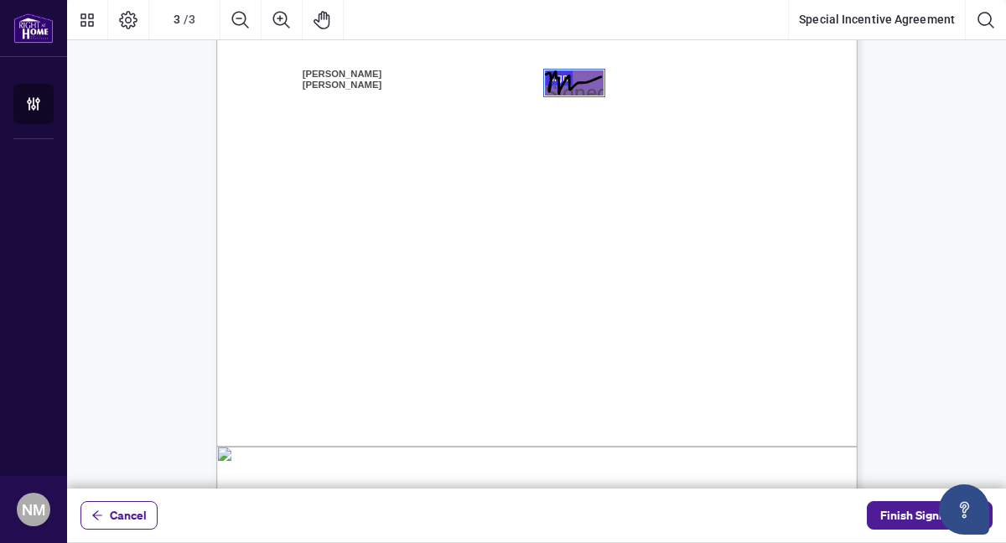
scroll to position [1963, 0]
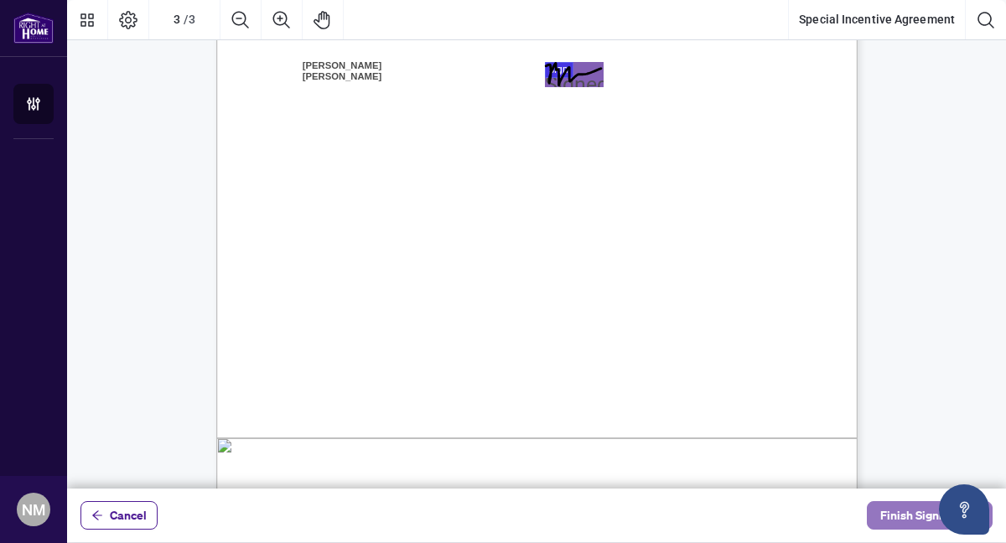
click at [897, 516] on span "Finish Signing" at bounding box center [917, 515] width 75 height 27
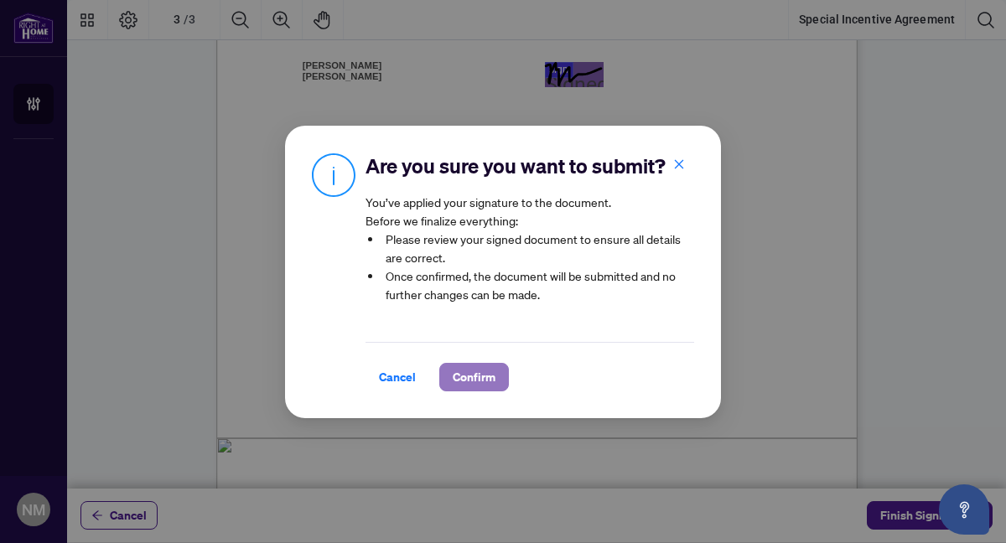
click at [479, 375] on span "Confirm" at bounding box center [474, 377] width 43 height 27
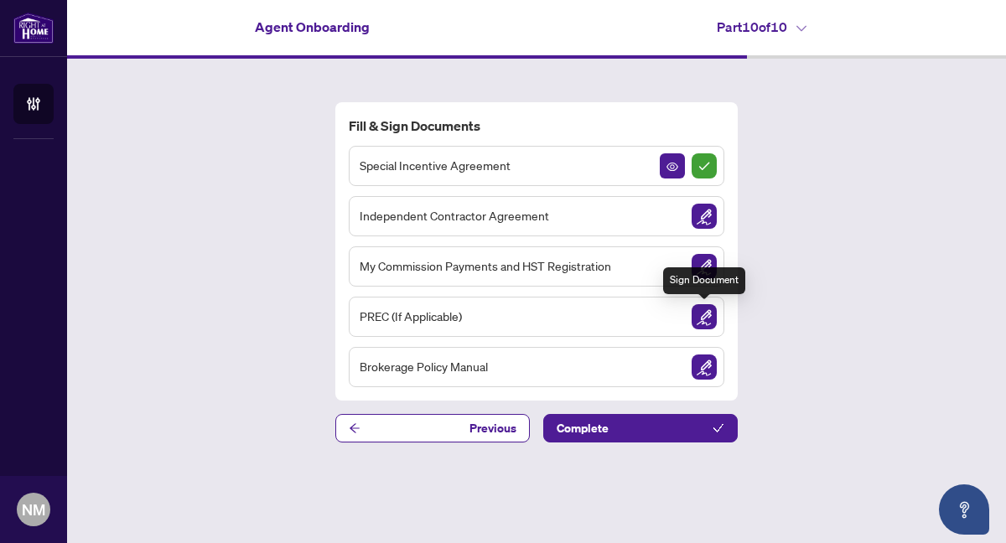
click at [702, 318] on img "Sign Document" at bounding box center [703, 316] width 25 height 25
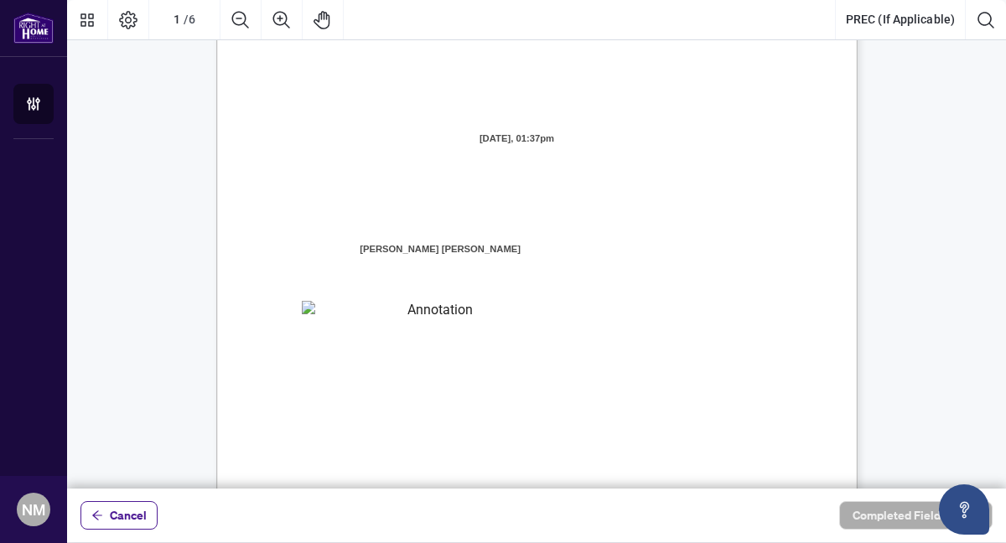
scroll to position [65, 0]
click at [410, 316] on textarea "01K2N871QHNVQQYWWGNNAD92Y4" at bounding box center [433, 312] width 262 height 25
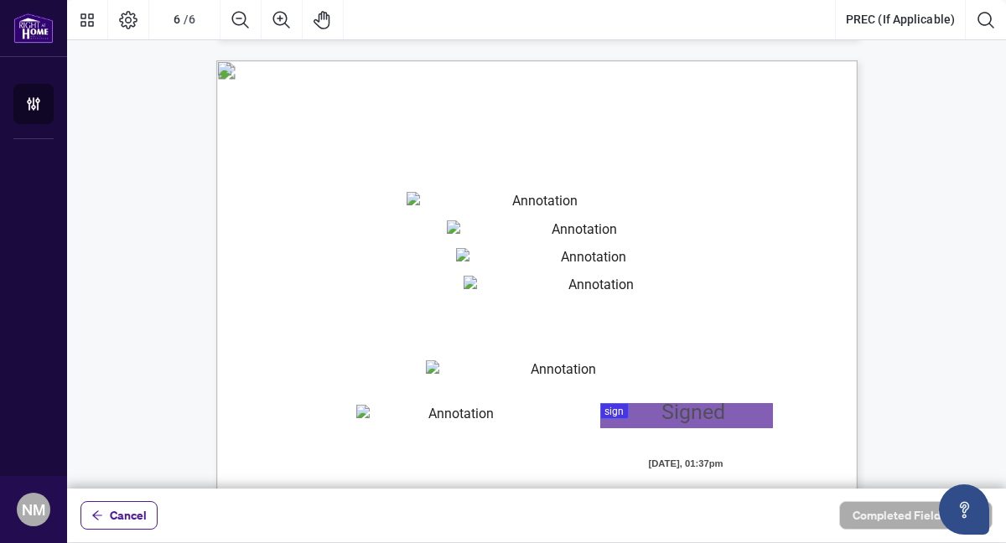
scroll to position [4251, 0]
type textarea "**********"
click at [453, 203] on textarea "01K2N87DY2TBBAEEYXCWHWSGMG" at bounding box center [537, 203] width 262 height 25
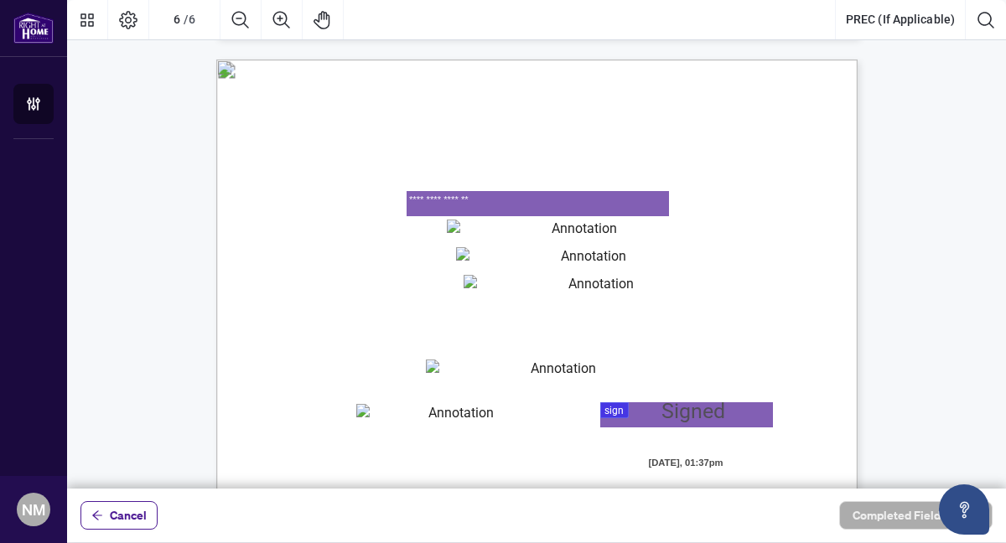
type textarea "**********"
click at [457, 238] on textarea "01K2N87QNZ52YW6DM5F5ZP82YQ" at bounding box center [578, 232] width 262 height 25
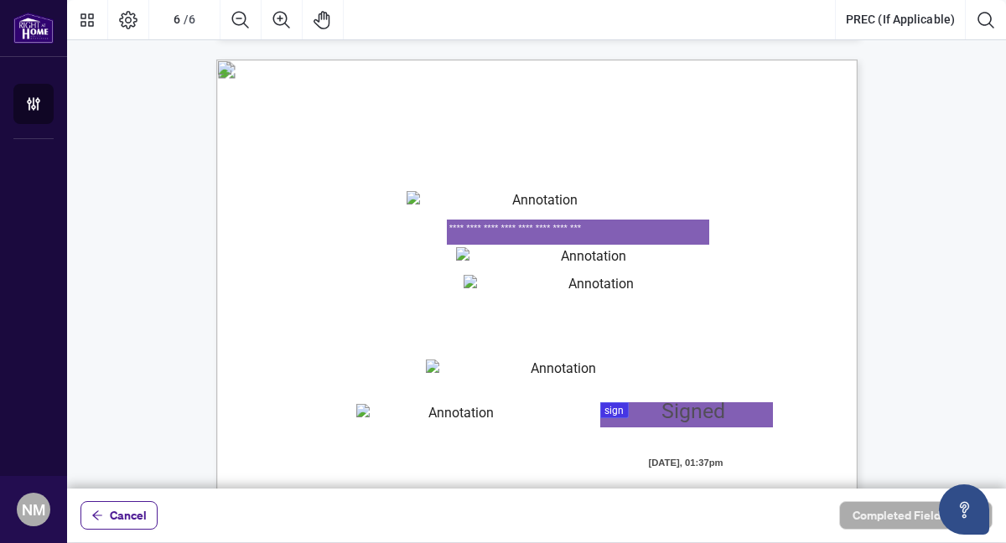
type textarea "**********"
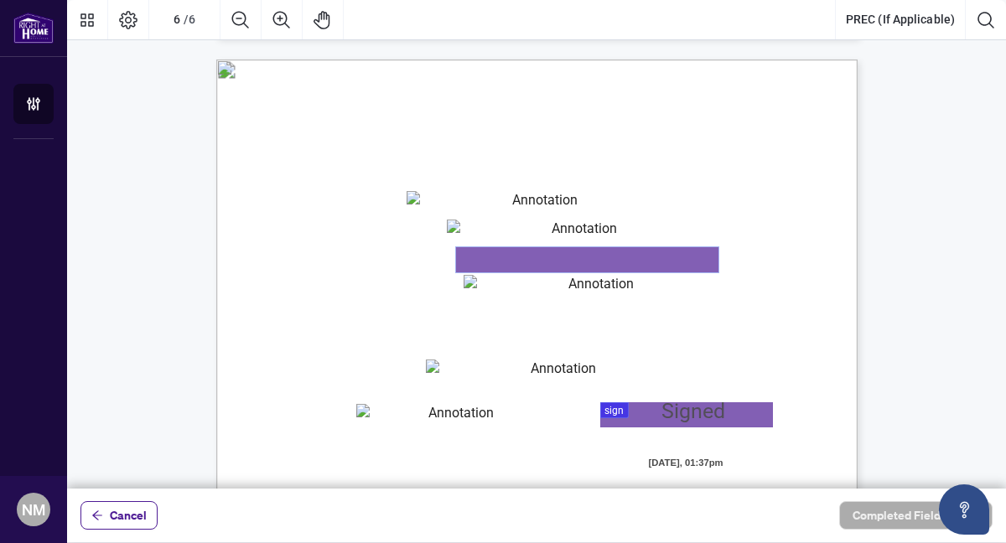
click at [483, 261] on textarea "01K2N87VWX9FSG7KFZDP3WWF8Q" at bounding box center [587, 259] width 262 height 25
click at [499, 288] on textarea "01K2N87J80Q9953MCJDTE5Z6QM" at bounding box center [594, 287] width 262 height 25
click at [490, 261] on textarea "01K2N87VWX9FSG7KFZDP3WWF8Q" at bounding box center [587, 259] width 262 height 25
click at [507, 256] on textarea "**********" at bounding box center [587, 259] width 262 height 25
type textarea "**********"
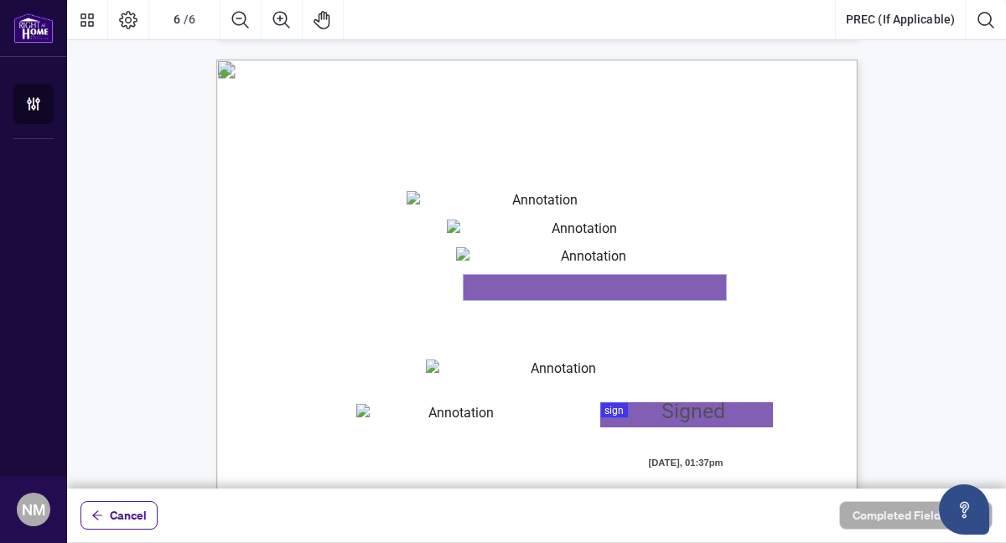
click at [503, 282] on textarea "01K2N87J80Q9953MCJDTE5Z6QM" at bounding box center [594, 287] width 262 height 25
type textarea "**********"
click at [489, 378] on textarea "01K2N880SMA538W6PVWWG0JWA7" at bounding box center [557, 372] width 262 height 25
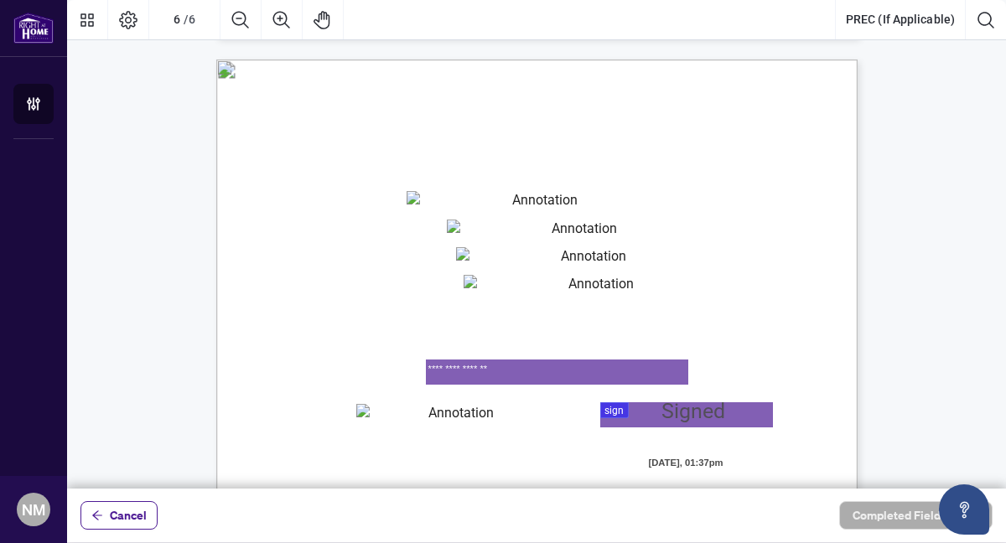
type textarea "**********"
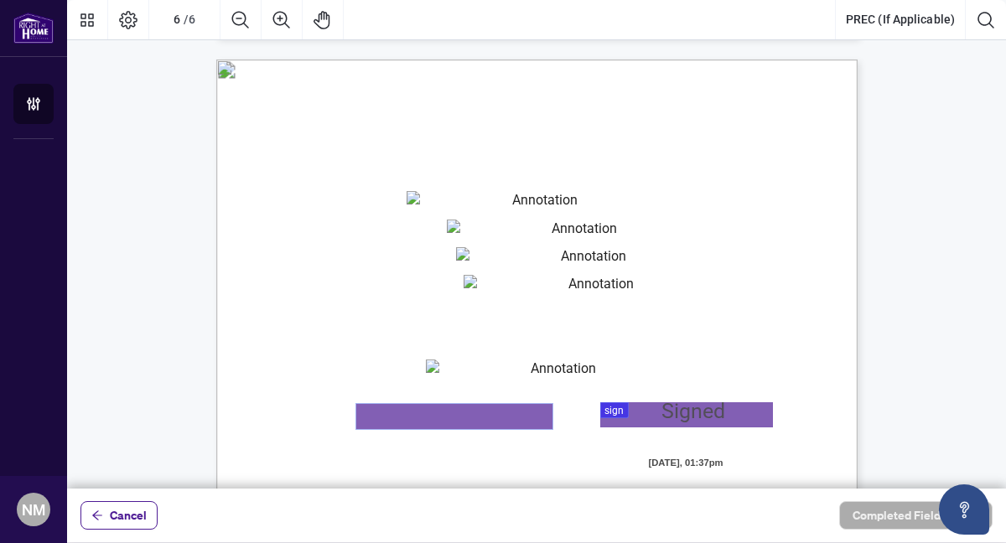
click at [408, 416] on textarea "01K2N884WGPMN0CYYT5M8Z5CXC" at bounding box center [454, 416] width 196 height 25
type textarea "**********"
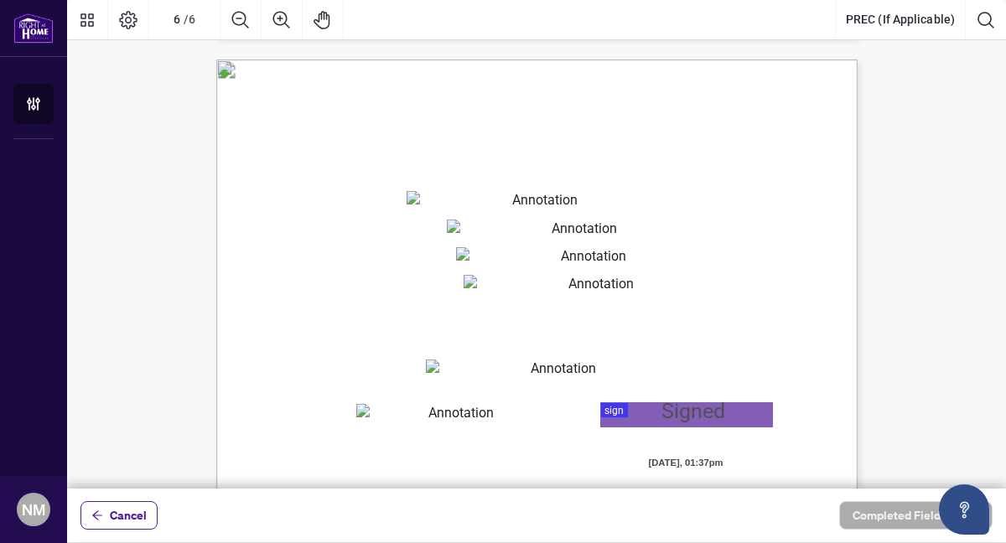
click at [616, 407] on div at bounding box center [536, 244] width 939 height 489
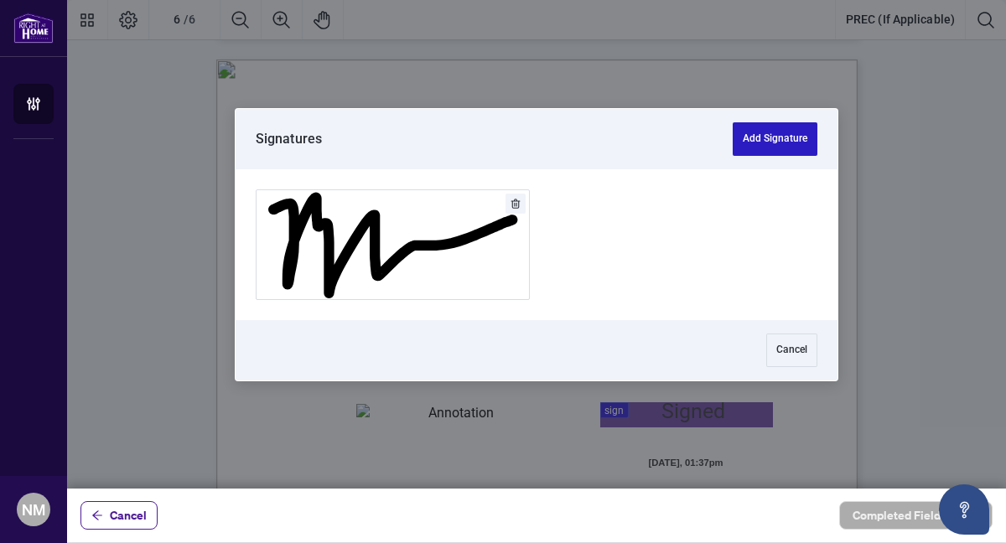
click at [749, 141] on button "Add Signature" at bounding box center [774, 139] width 85 height 34
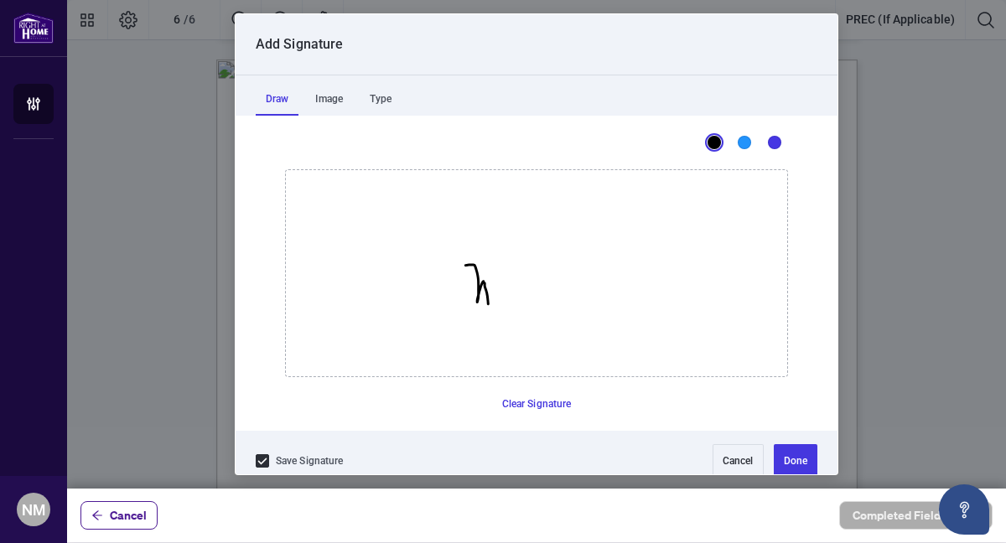
drag, startPoint x: 465, startPoint y: 265, endPoint x: 488, endPoint y: 303, distance: 44.7
click at [488, 303] on icon "Drawing canvas" at bounding box center [536, 273] width 501 height 206
drag, startPoint x: 494, startPoint y: 283, endPoint x: 576, endPoint y: 282, distance: 81.3
click at [576, 282] on icon "Drawing canvas" at bounding box center [536, 273] width 501 height 206
click at [784, 455] on button "Done" at bounding box center [796, 461] width 44 height 34
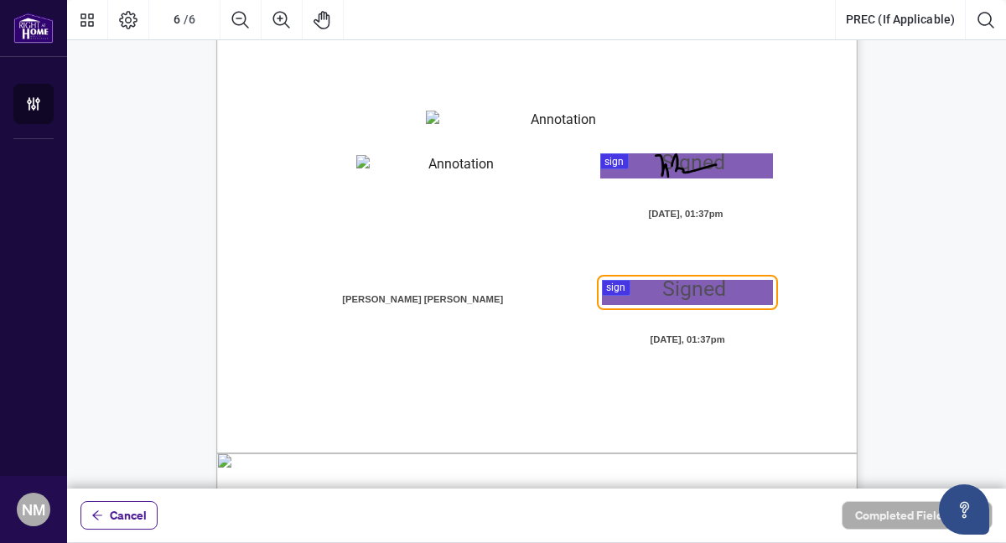
scroll to position [4527, 0]
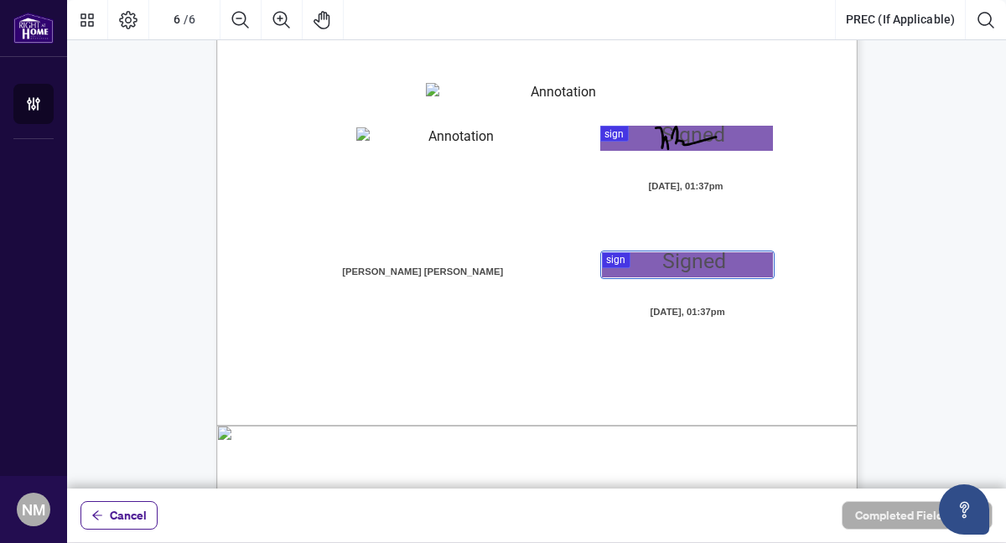
click at [625, 260] on div at bounding box center [536, 244] width 939 height 489
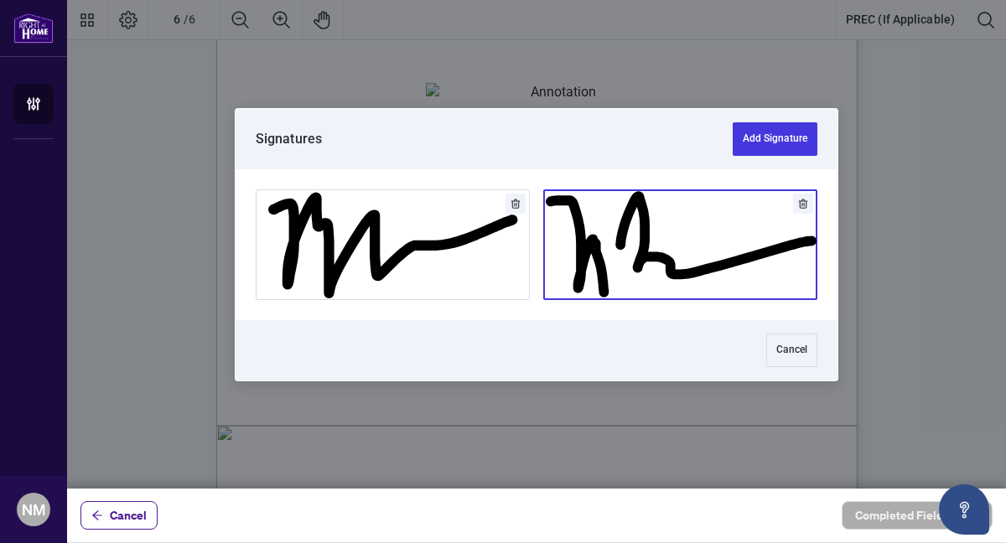
click at [625, 260] on button "Add Signature" at bounding box center [680, 244] width 272 height 109
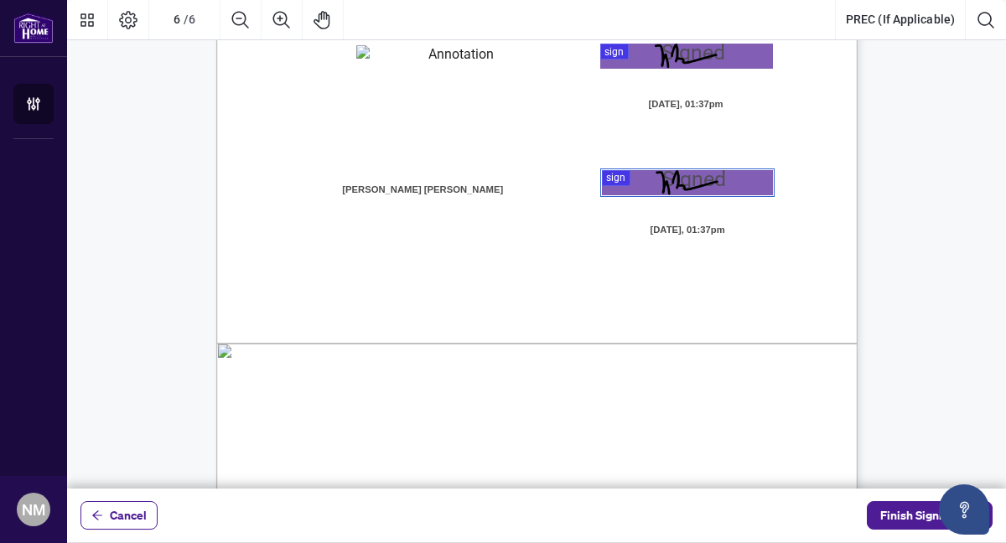
scroll to position [4668, 0]
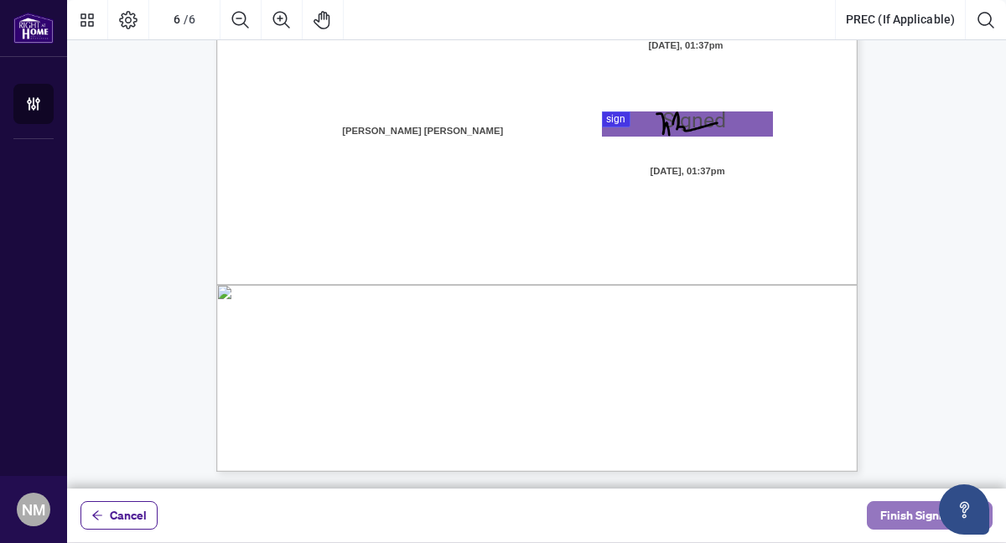
click at [908, 513] on span "Finish Signing" at bounding box center [917, 515] width 75 height 27
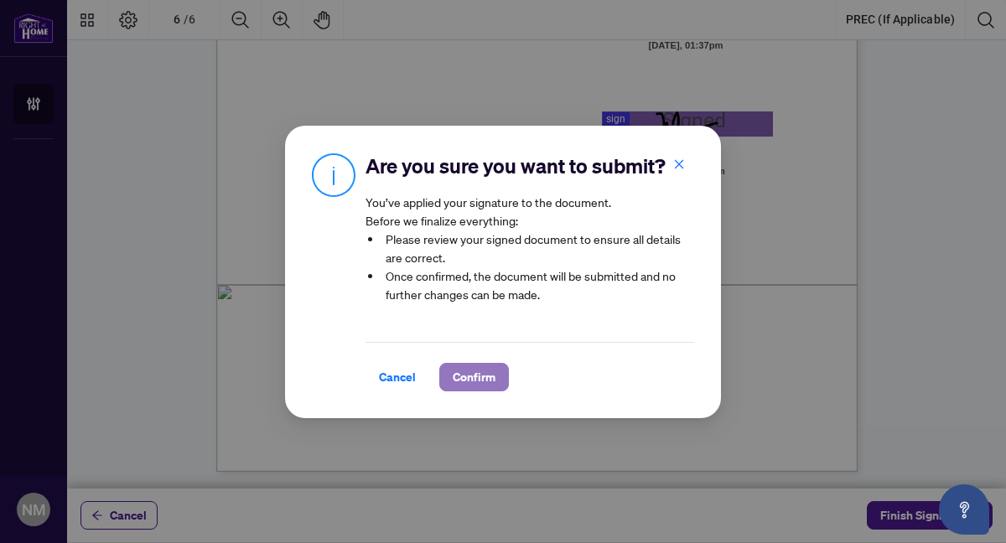
click at [475, 380] on span "Confirm" at bounding box center [474, 377] width 43 height 27
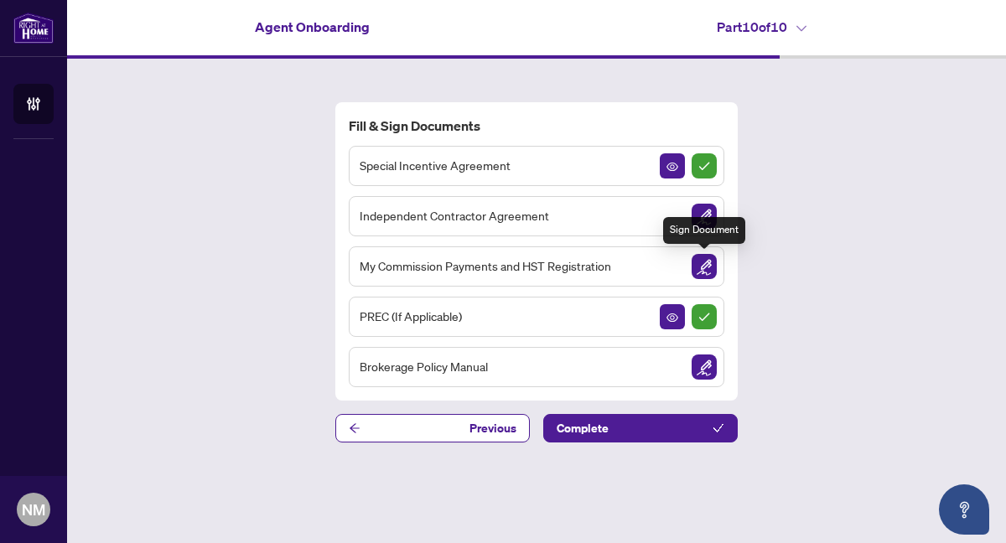
click at [707, 263] on img "Sign Document" at bounding box center [703, 266] width 25 height 25
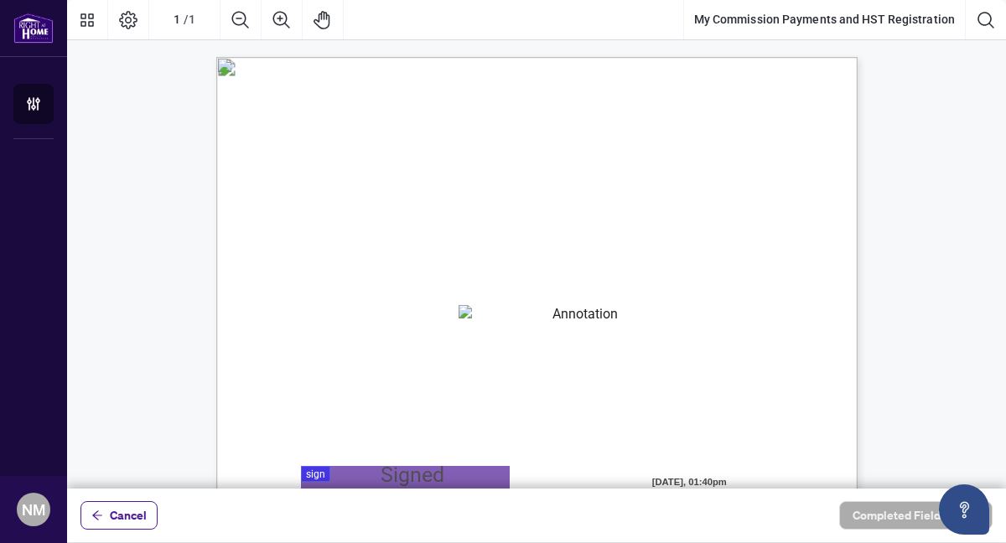
click at [534, 310] on textarea "01K2N82W0617PR3KA8X9DYAB9F" at bounding box center [578, 317] width 241 height 25
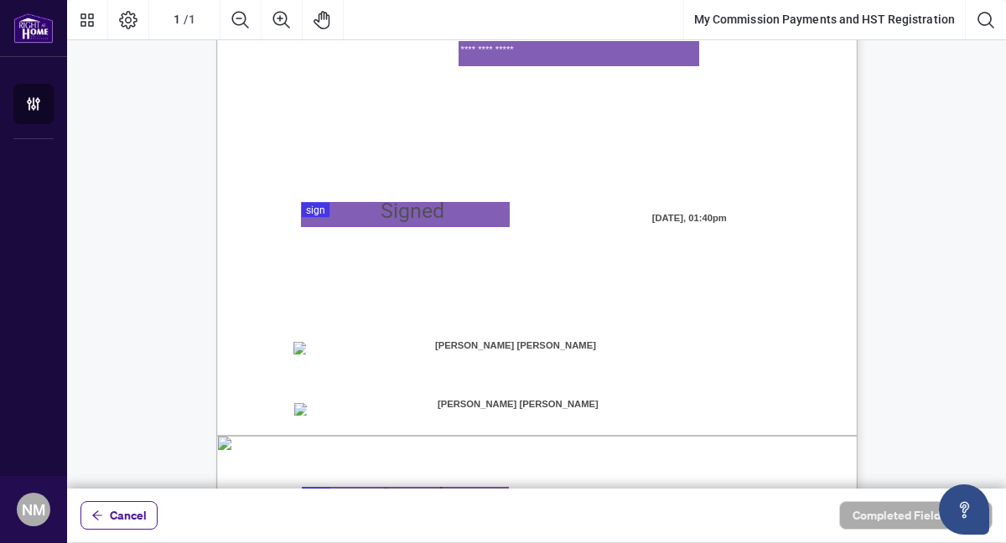
scroll to position [265, 0]
type textarea "**********"
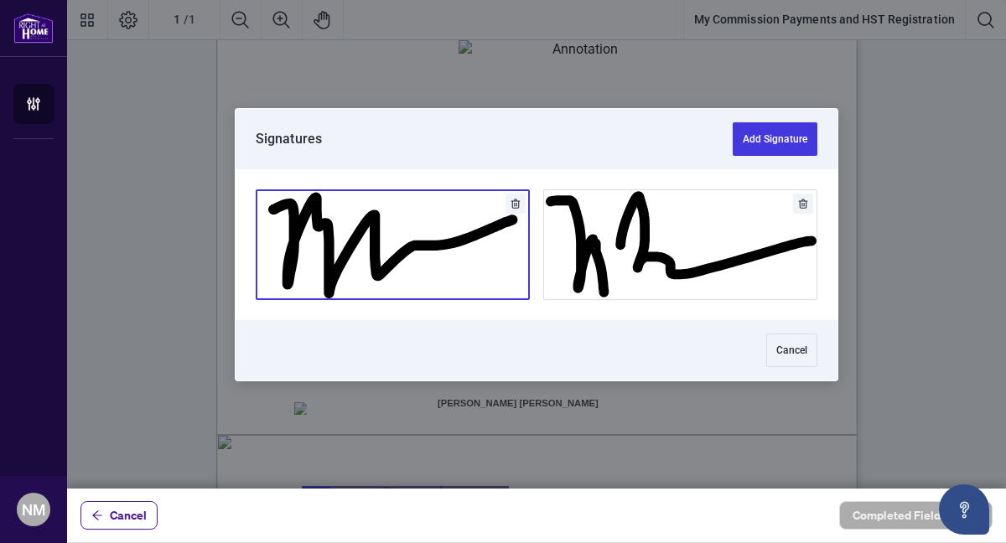
click at [331, 213] on div at bounding box center [536, 244] width 939 height 489
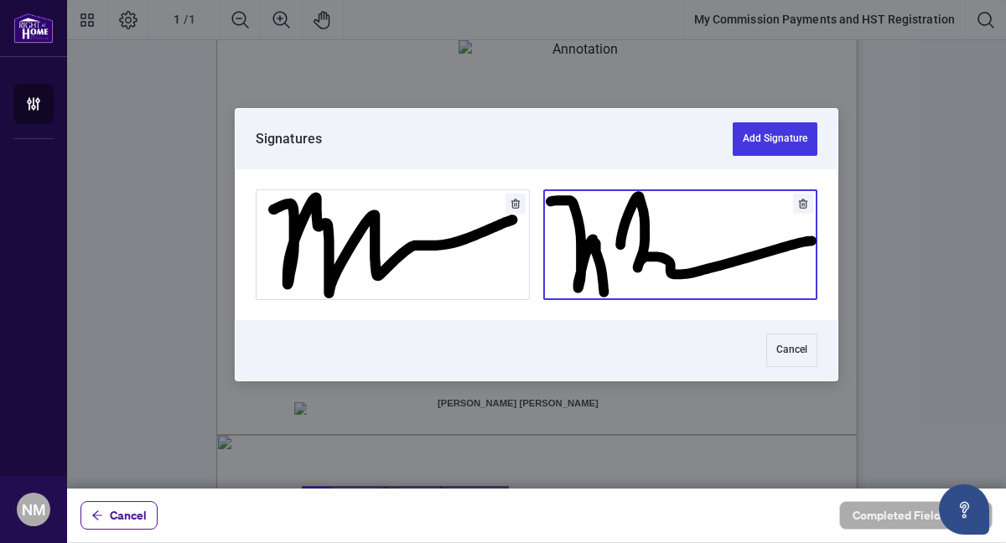
click at [632, 239] on button "Add Signature" at bounding box center [680, 244] width 272 height 109
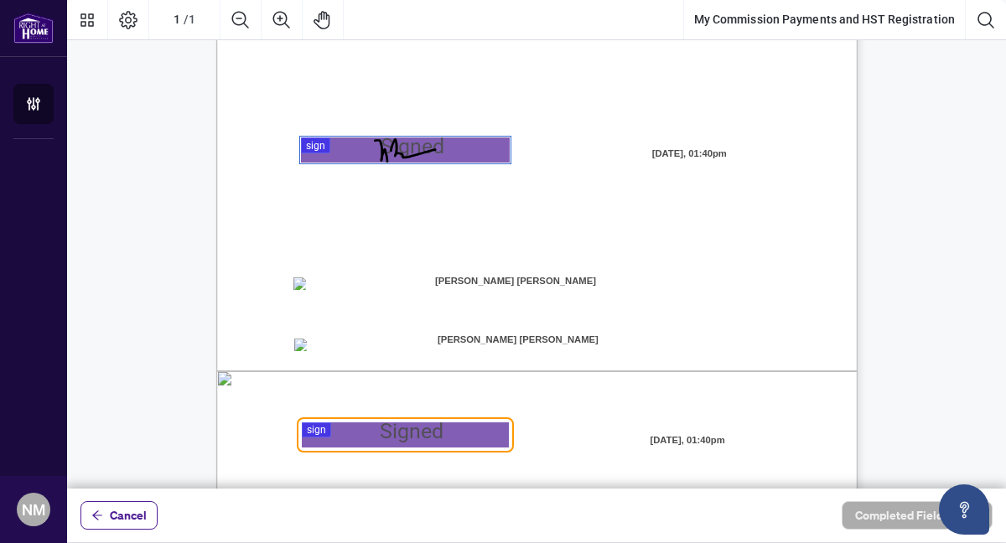
scroll to position [340, 0]
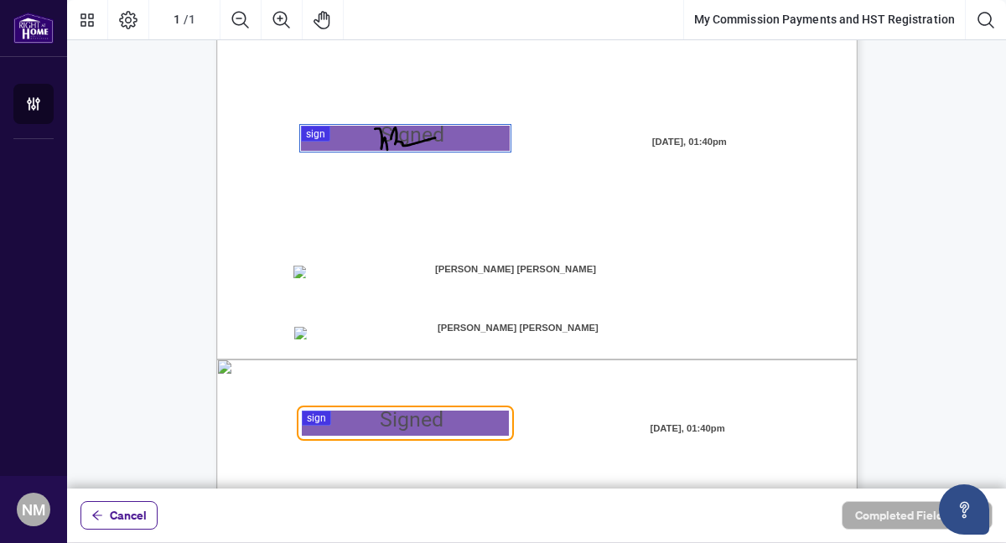
click at [576, 323] on span "[PERSON_NAME] [PERSON_NAME]" at bounding box center [518, 327] width 208 height 25
click at [365, 276] on span "Direct Deposit:" at bounding box center [344, 274] width 69 height 15
click at [312, 274] on span "Direct Deposit:" at bounding box center [344, 274] width 69 height 15
click at [545, 328] on span "[PERSON_NAME] [PERSON_NAME]" at bounding box center [518, 327] width 208 height 25
click at [556, 327] on span "[PERSON_NAME] [PERSON_NAME]" at bounding box center [518, 327] width 208 height 25
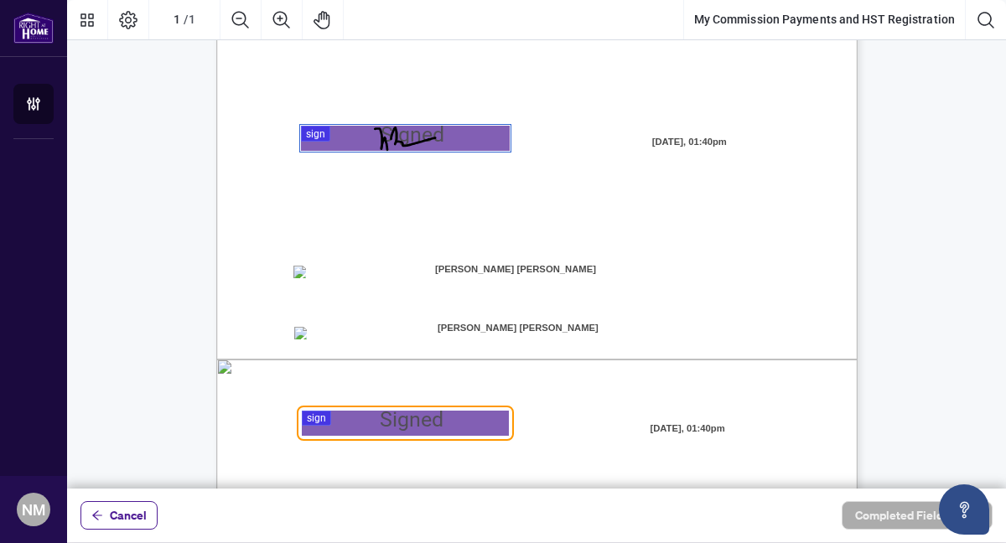
click at [546, 272] on span "[PERSON_NAME] [PERSON_NAME]" at bounding box center [515, 269] width 210 height 25
click at [422, 139] on div "Page 1" at bounding box center [405, 138] width 63 height 25
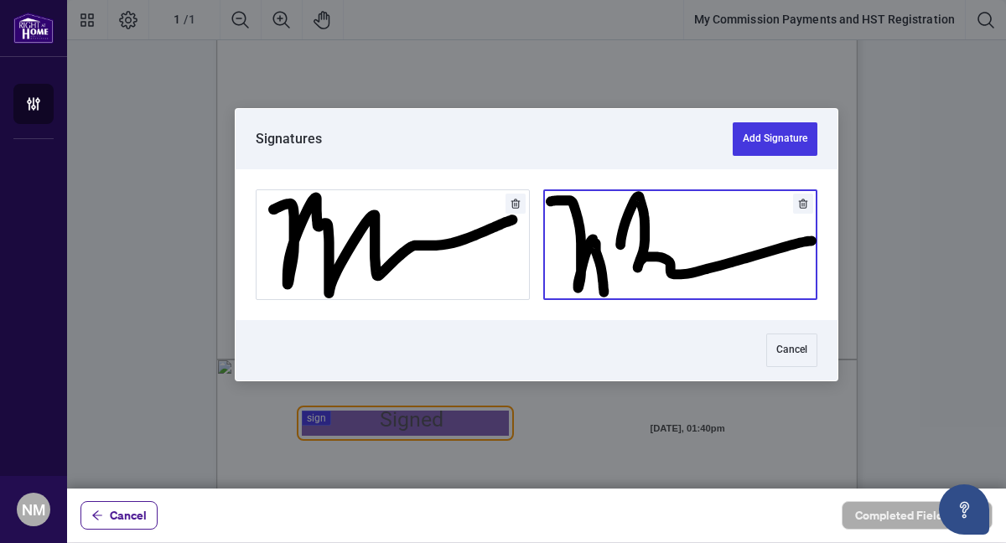
click at [579, 220] on button "Add Signature" at bounding box center [680, 244] width 272 height 109
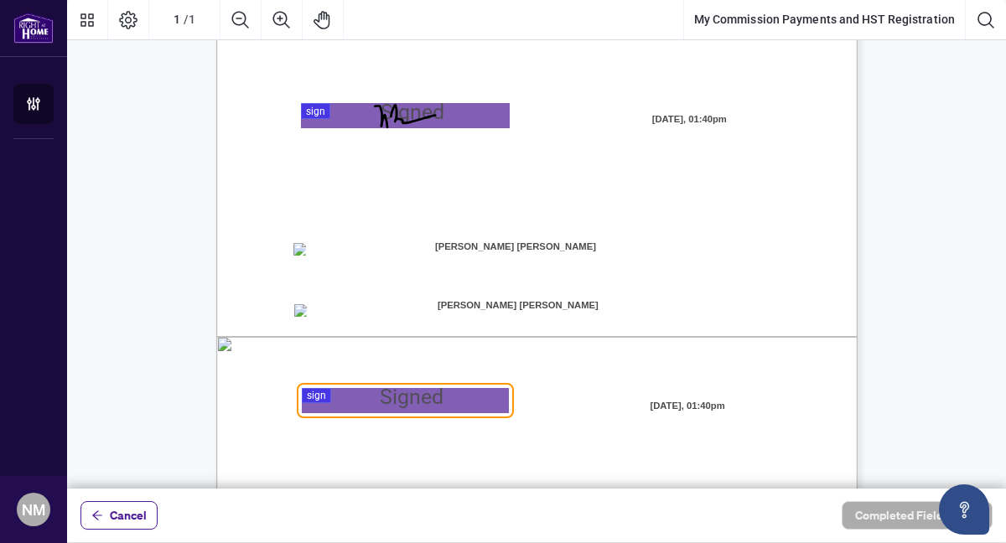
scroll to position [369, 0]
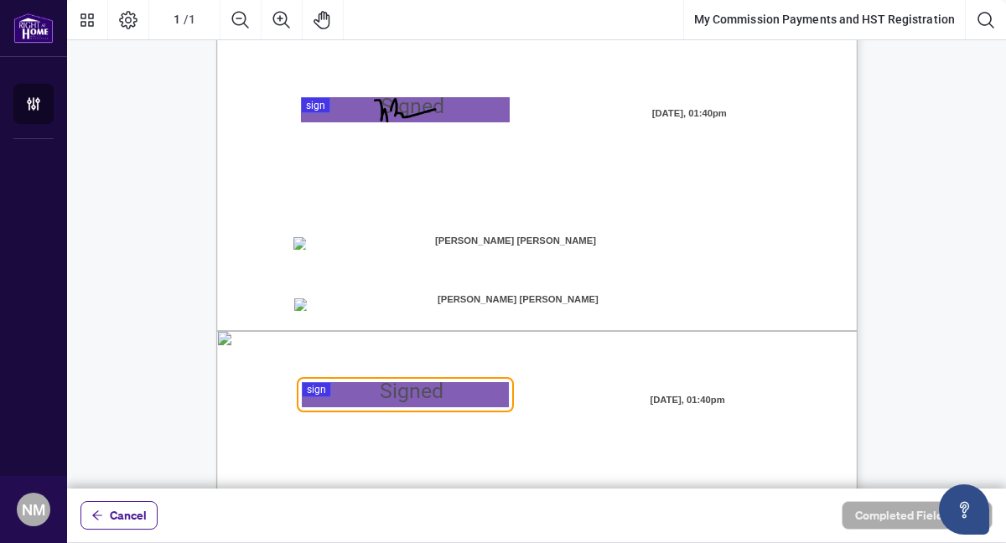
click at [406, 397] on div at bounding box center [536, 244] width 939 height 489
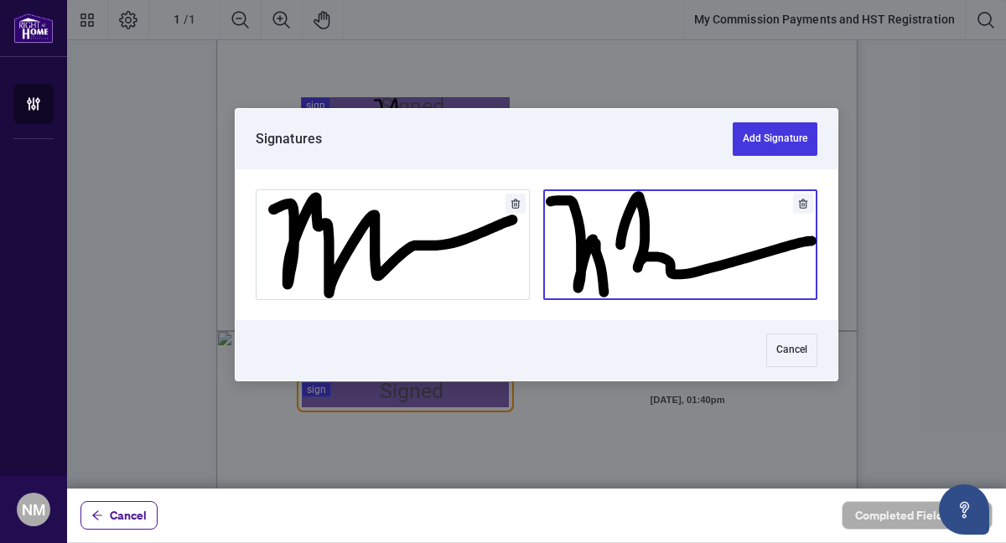
click at [609, 260] on button "Add Signature" at bounding box center [680, 244] width 272 height 109
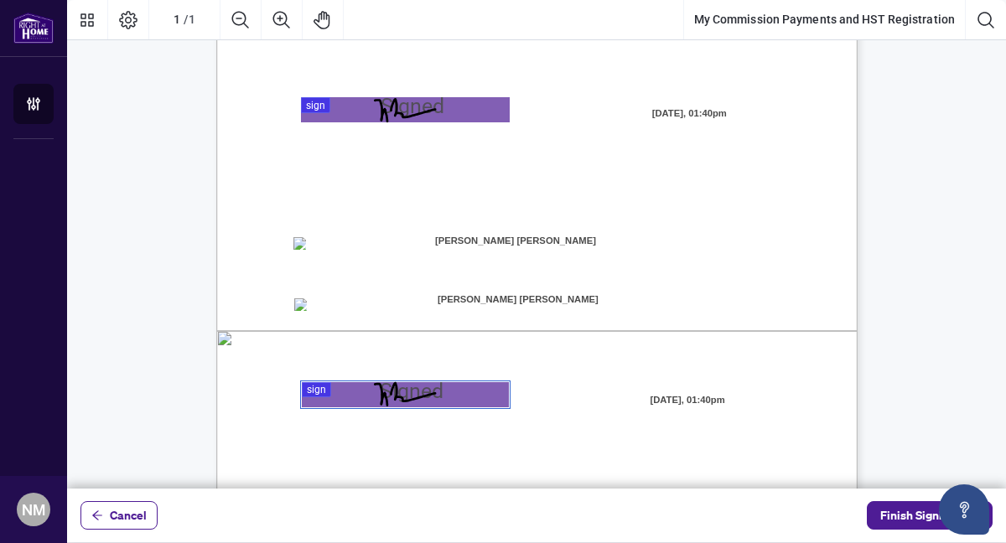
scroll to position [415, 0]
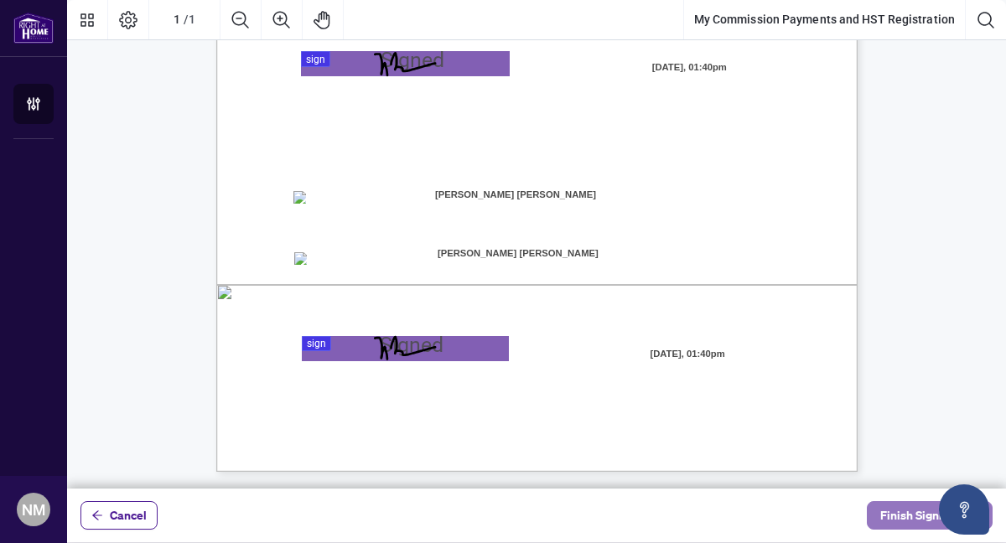
click at [911, 515] on span "Finish Signing" at bounding box center [917, 515] width 75 height 27
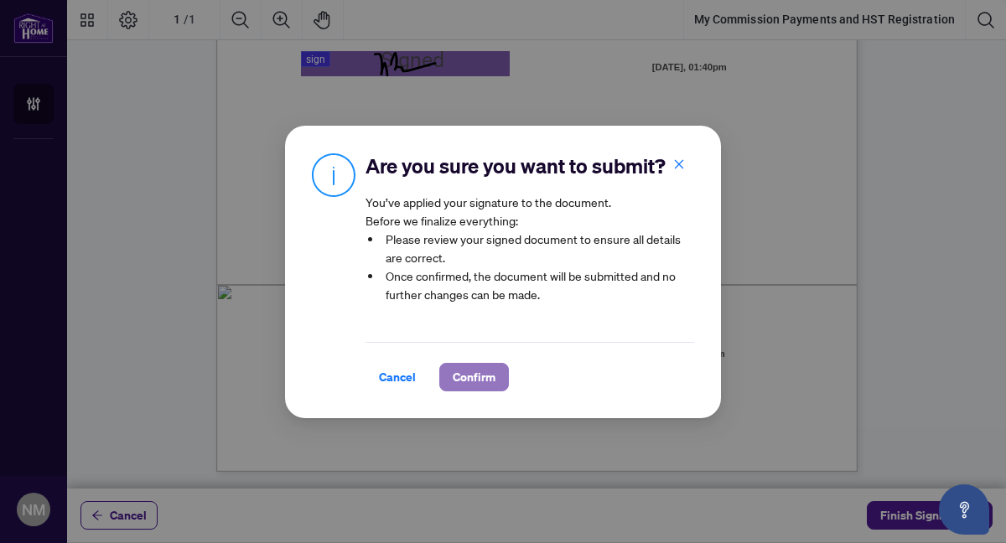
click at [474, 376] on span "Confirm" at bounding box center [474, 377] width 43 height 27
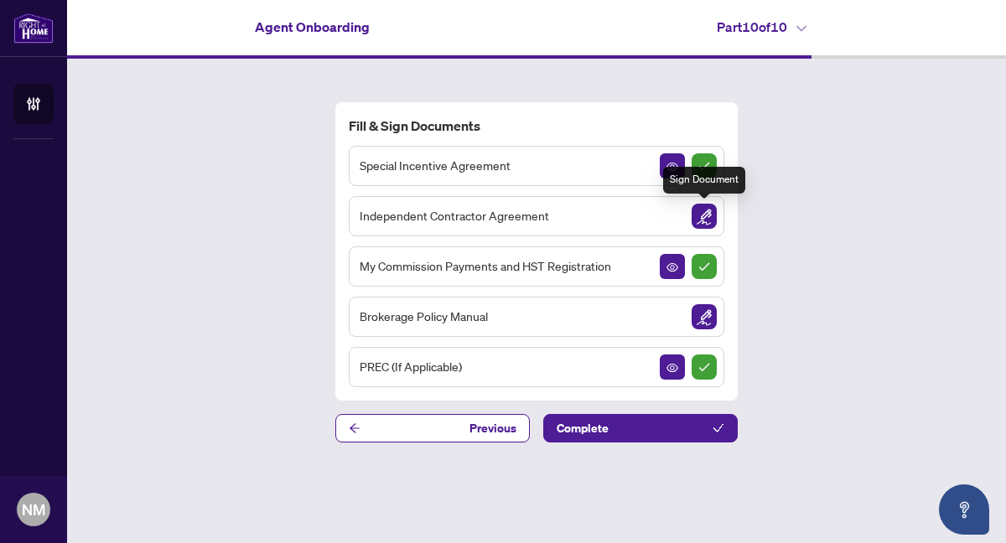
click at [702, 218] on img "Sign Document" at bounding box center [703, 216] width 25 height 25
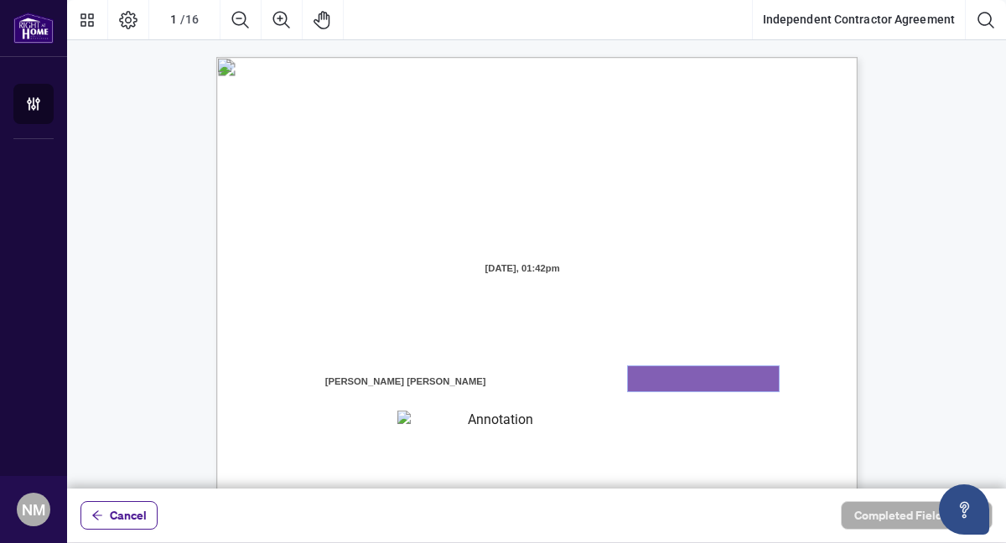
click at [681, 380] on textarea "01K2N7ZVXADQDZS13CP82GTG0Z" at bounding box center [703, 378] width 151 height 25
type textarea "********"
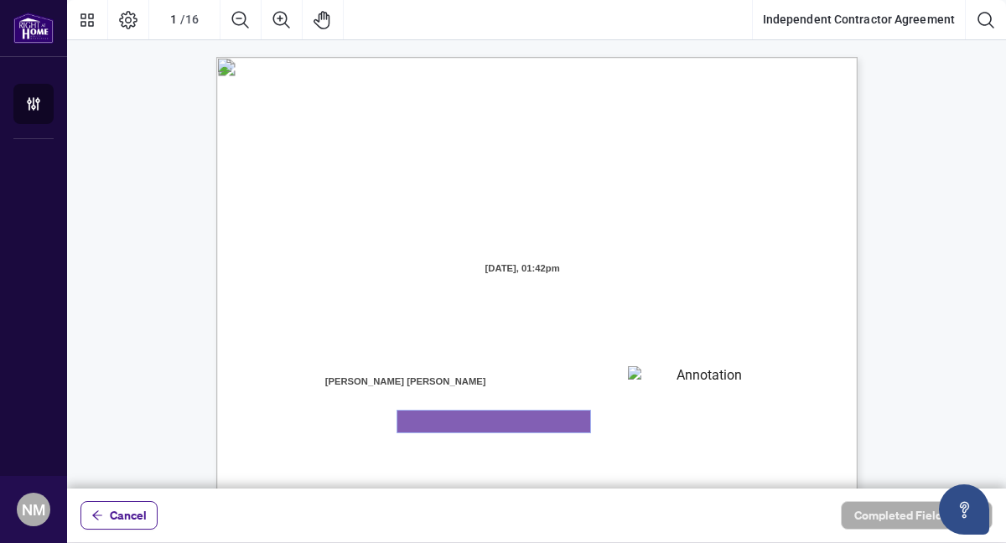
click at [484, 426] on textarea "01K2N800VRNZWEDT7GS4268ZBH" at bounding box center [493, 422] width 193 height 22
type textarea "**********"
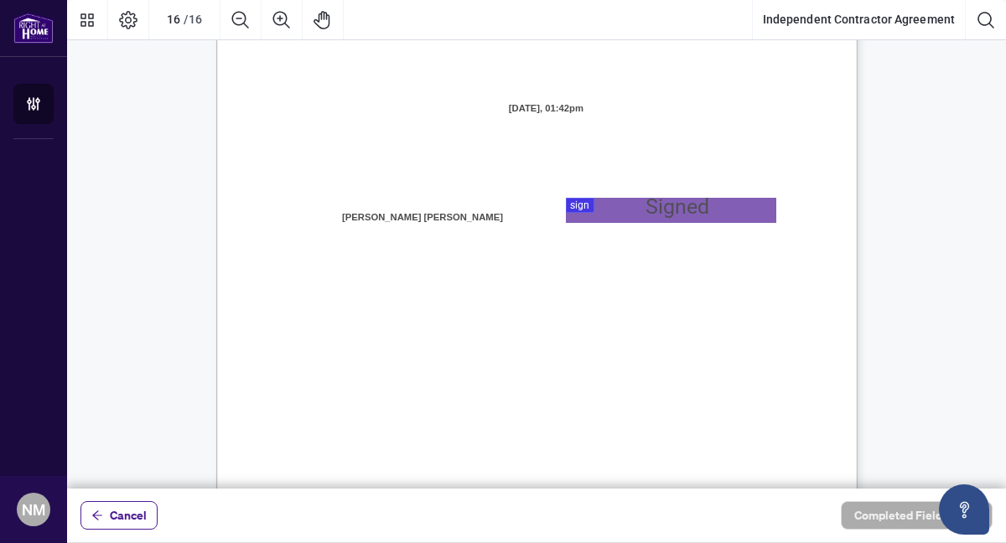
scroll to position [12803, 0]
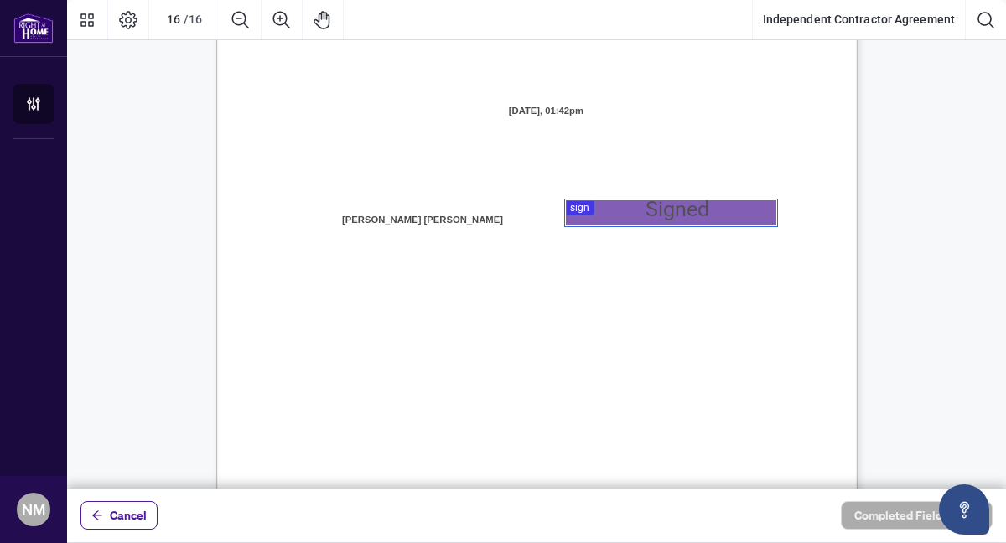
click at [587, 210] on div at bounding box center [536, 244] width 939 height 489
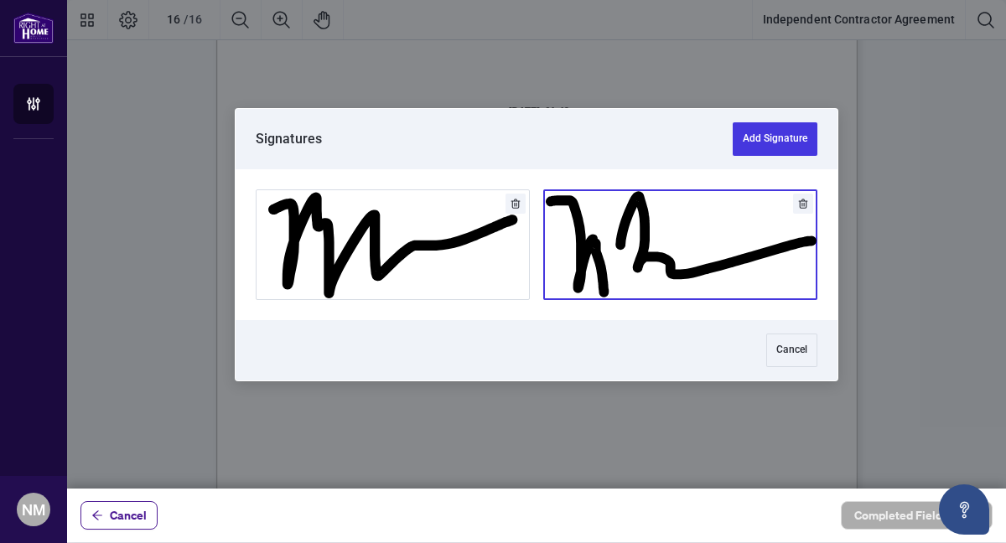
click at [605, 232] on button "Add Signature" at bounding box center [680, 244] width 272 height 109
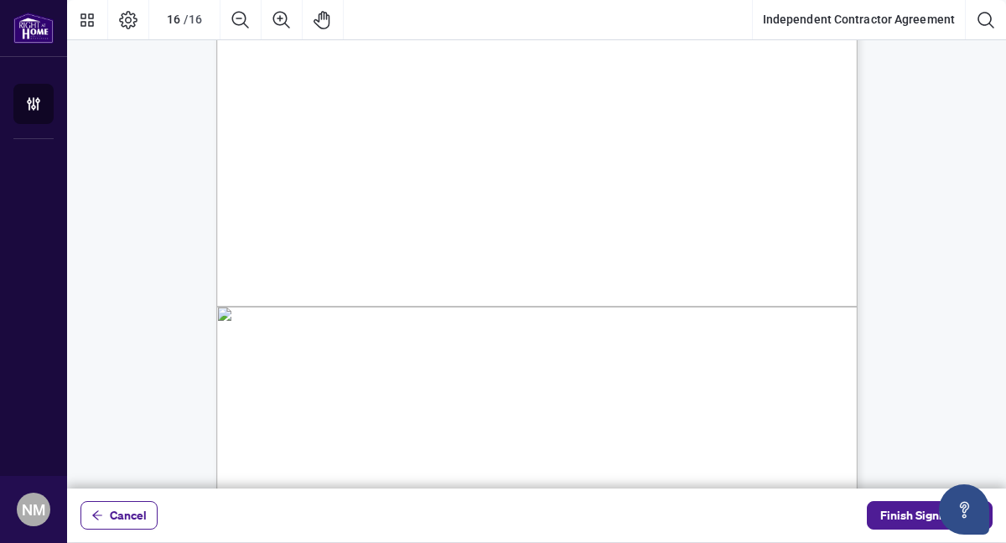
scroll to position [13175, 0]
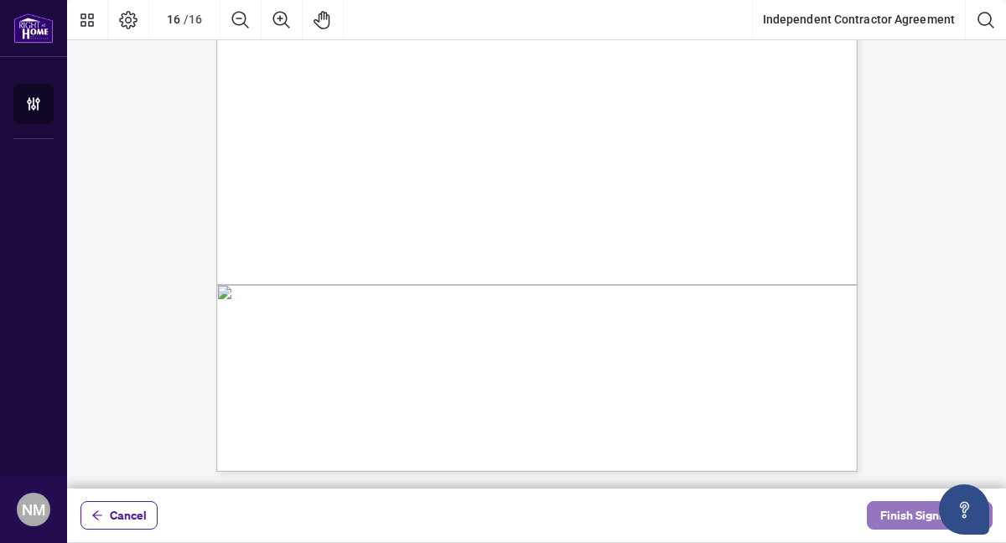
click at [904, 514] on span "Finish Signing" at bounding box center [917, 515] width 75 height 27
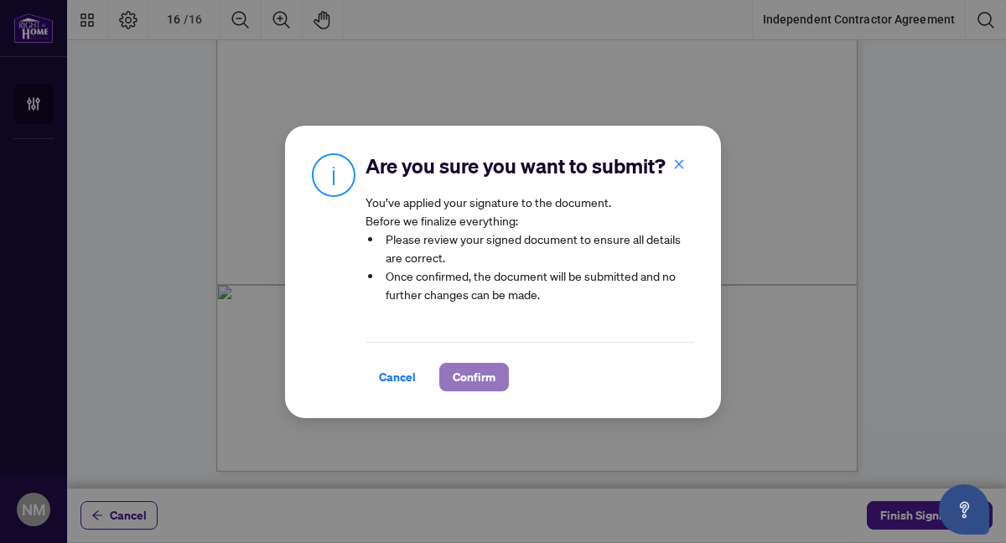
click at [465, 372] on span "Confirm" at bounding box center [474, 377] width 43 height 27
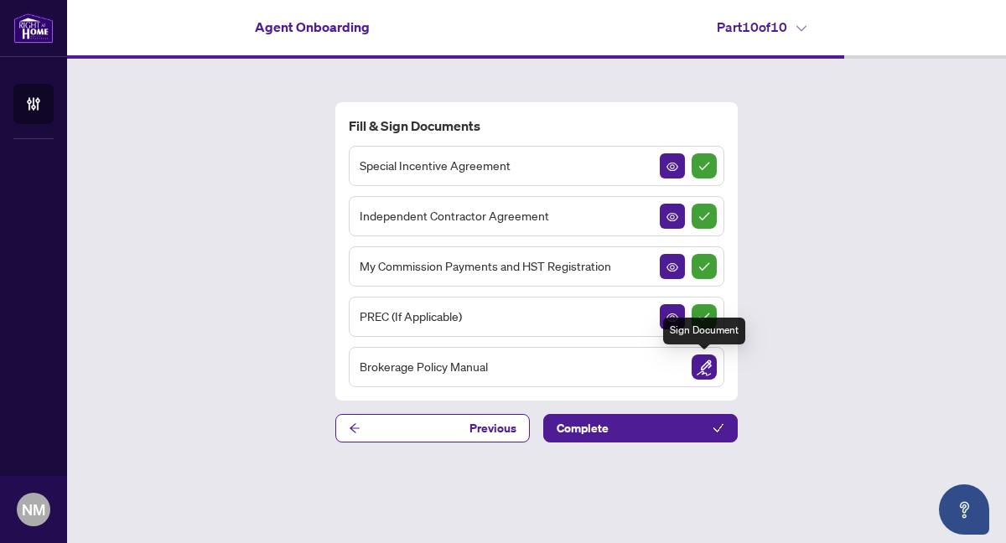
click at [706, 362] on img "Sign Document" at bounding box center [703, 367] width 25 height 25
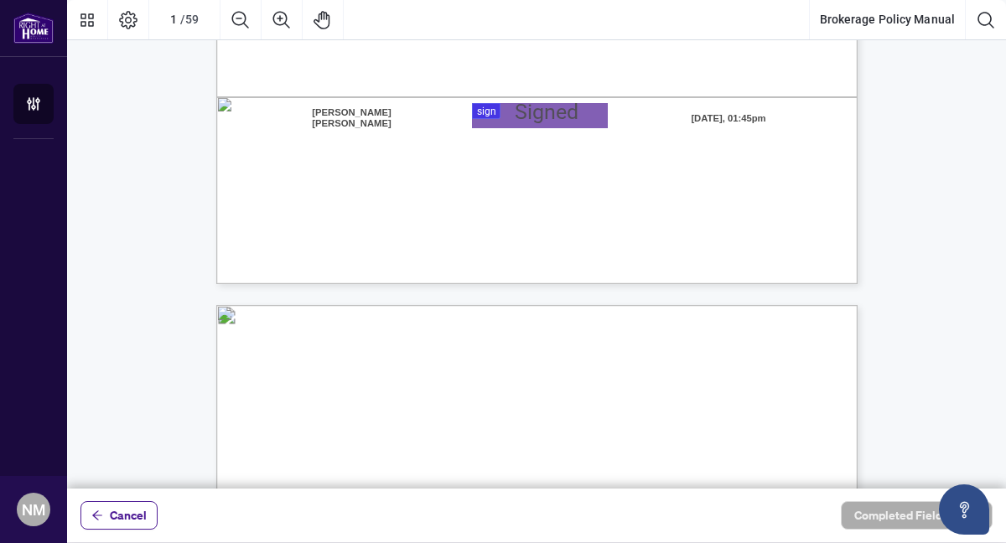
scroll to position [598, 0]
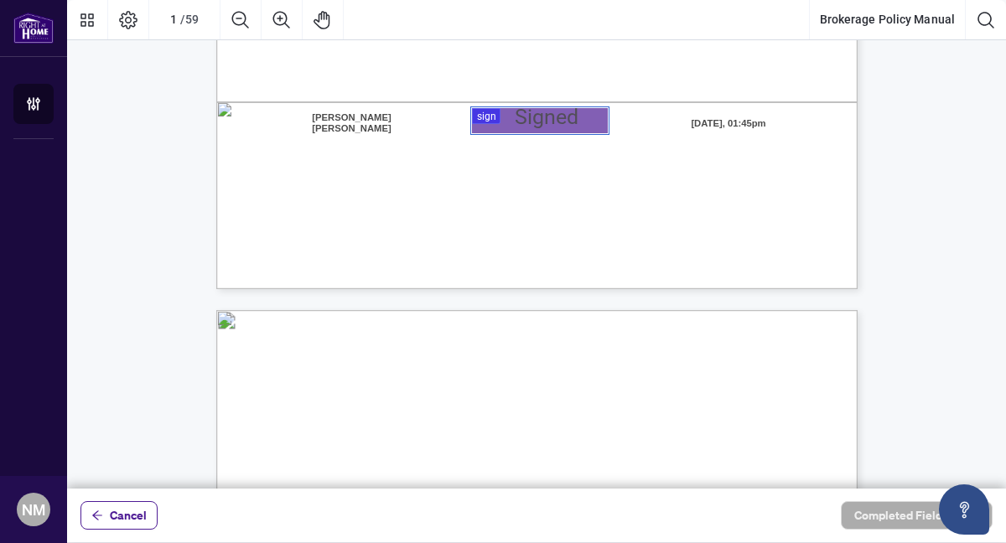
click at [494, 116] on div at bounding box center [536, 244] width 939 height 489
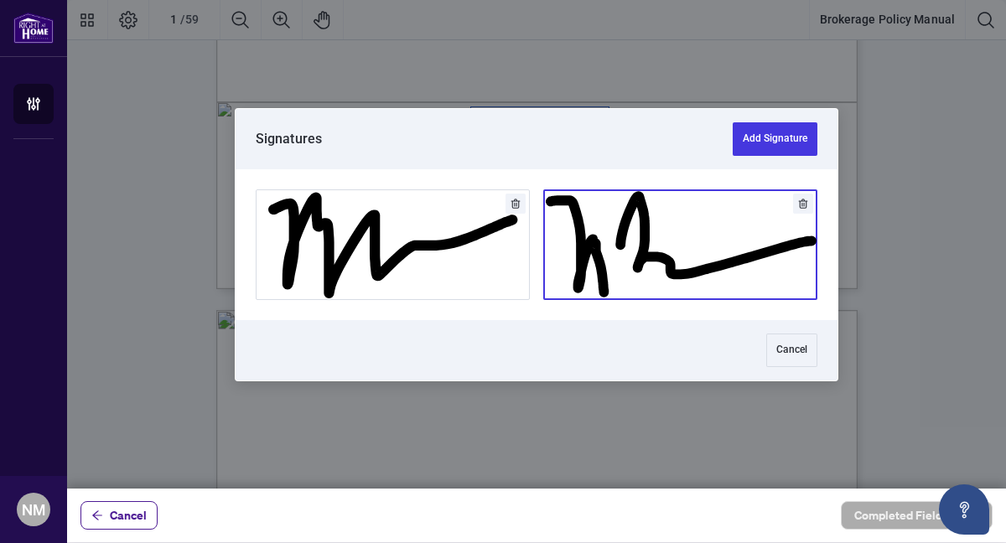
click at [594, 208] on button "Add Signature" at bounding box center [680, 244] width 272 height 109
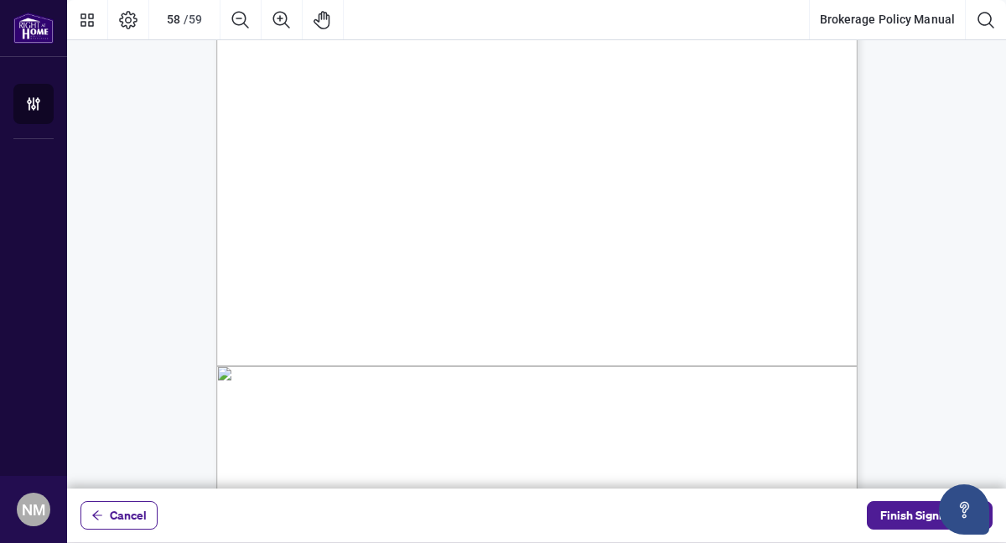
scroll to position [48826, 0]
click at [908, 516] on span "Finish Signing" at bounding box center [917, 515] width 75 height 27
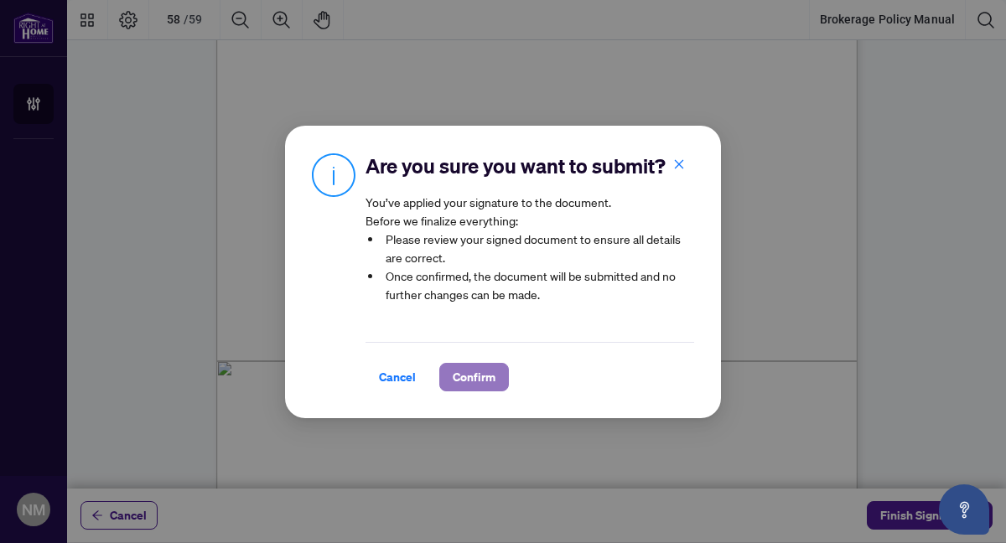
click at [474, 377] on span "Confirm" at bounding box center [474, 377] width 43 height 27
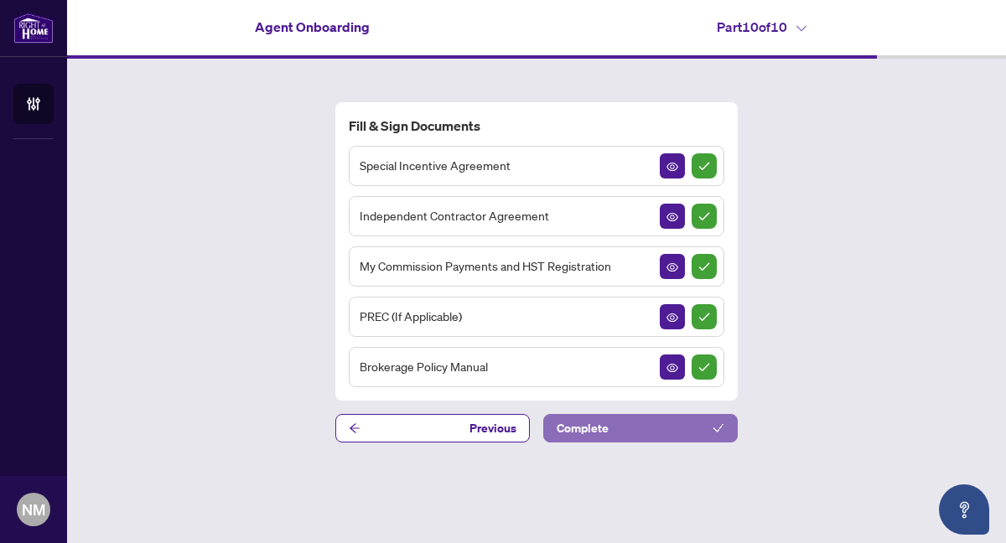
click at [598, 427] on span "Complete" at bounding box center [582, 428] width 52 height 27
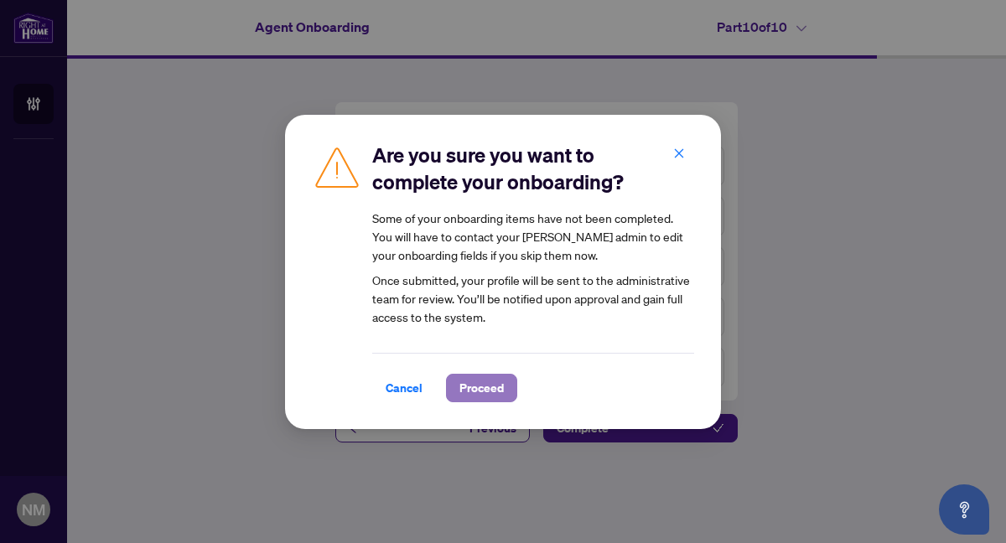
click at [479, 382] on span "Proceed" at bounding box center [481, 388] width 44 height 27
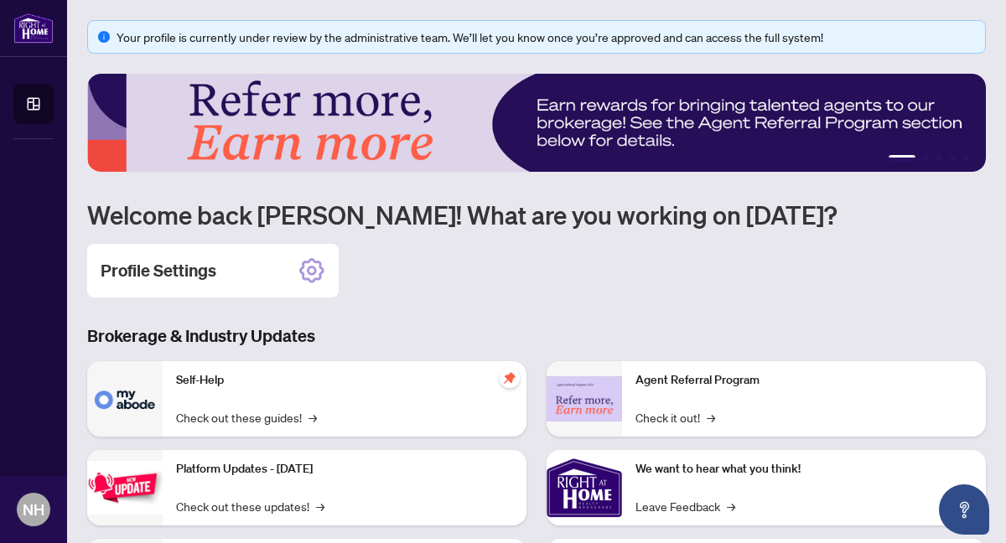
click at [398, 388] on p "Self-Help" at bounding box center [344, 380] width 337 height 18
click at [287, 417] on link "Check out these guides! →" at bounding box center [246, 417] width 141 height 18
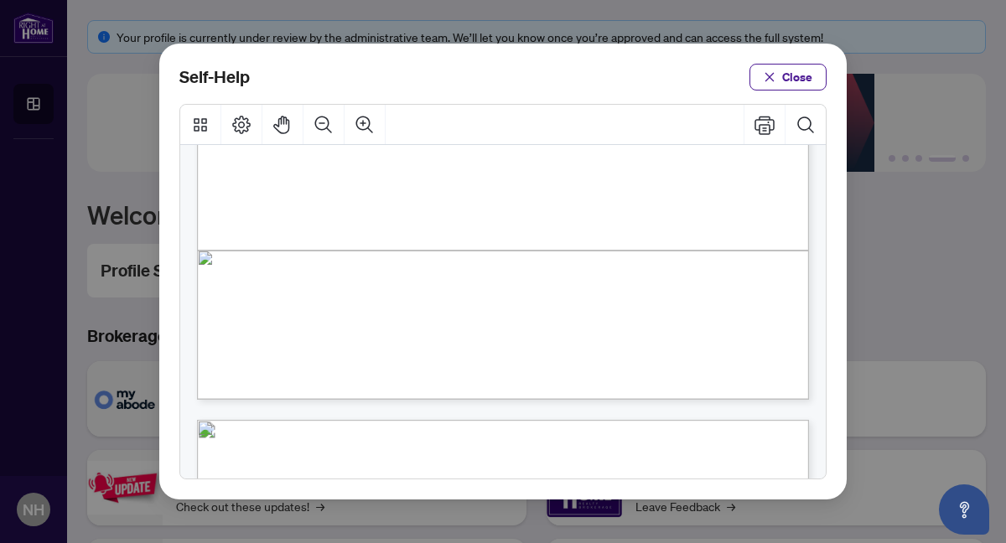
scroll to position [545, 0]
click at [531, 258] on span "PDF" at bounding box center [527, 256] width 23 height 17
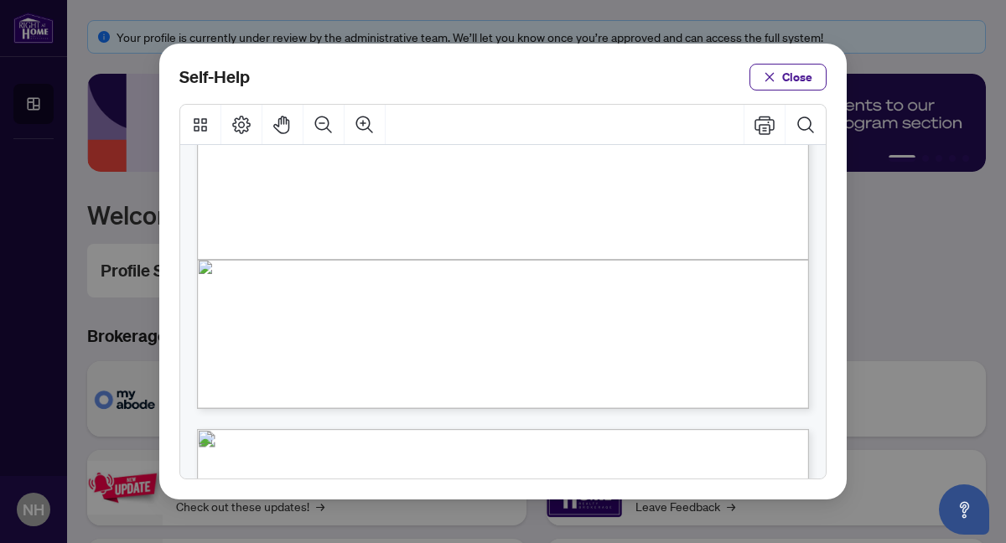
click at [466, 12] on div "Self-Help Close" at bounding box center [503, 271] width 1006 height 543
click at [779, 74] on button "Close" at bounding box center [787, 77] width 77 height 27
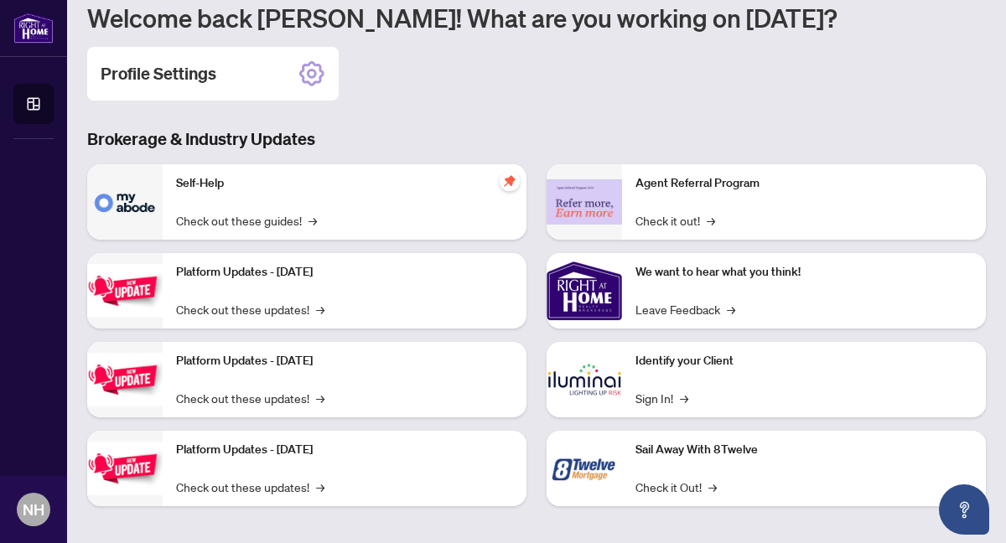
scroll to position [205, 0]
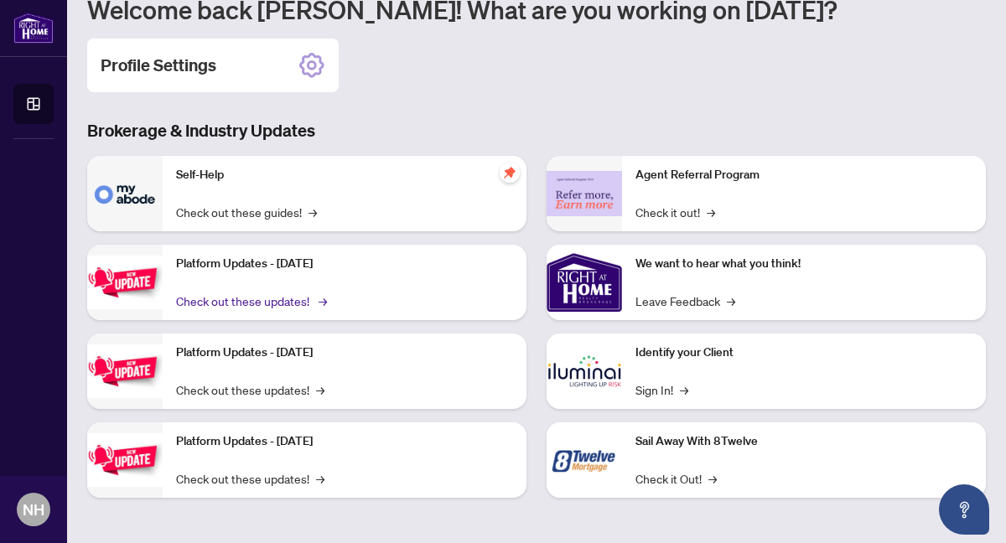
click at [269, 303] on link "Check out these updates! →" at bounding box center [250, 301] width 148 height 18
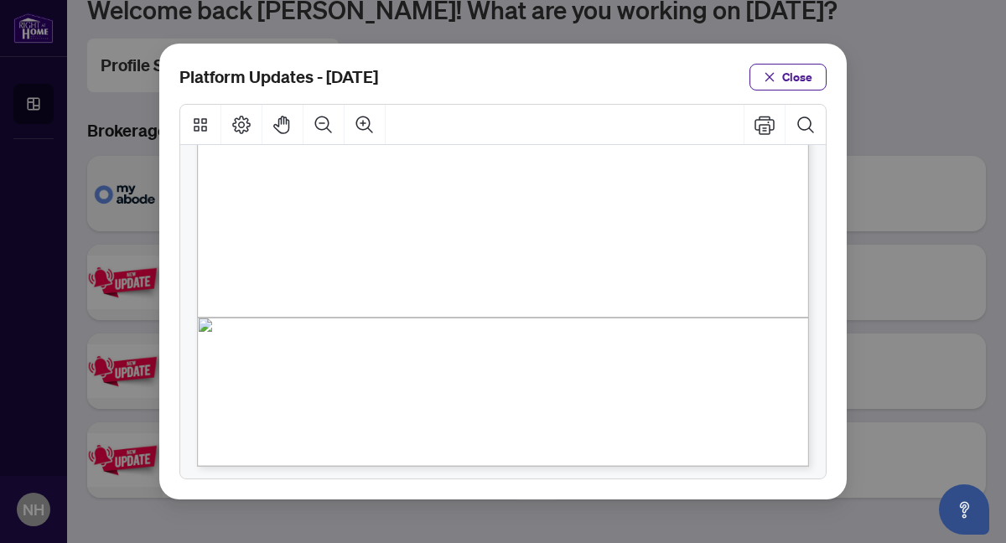
scroll to position [491, 0]
click at [772, 71] on icon "close" at bounding box center [769, 77] width 12 height 12
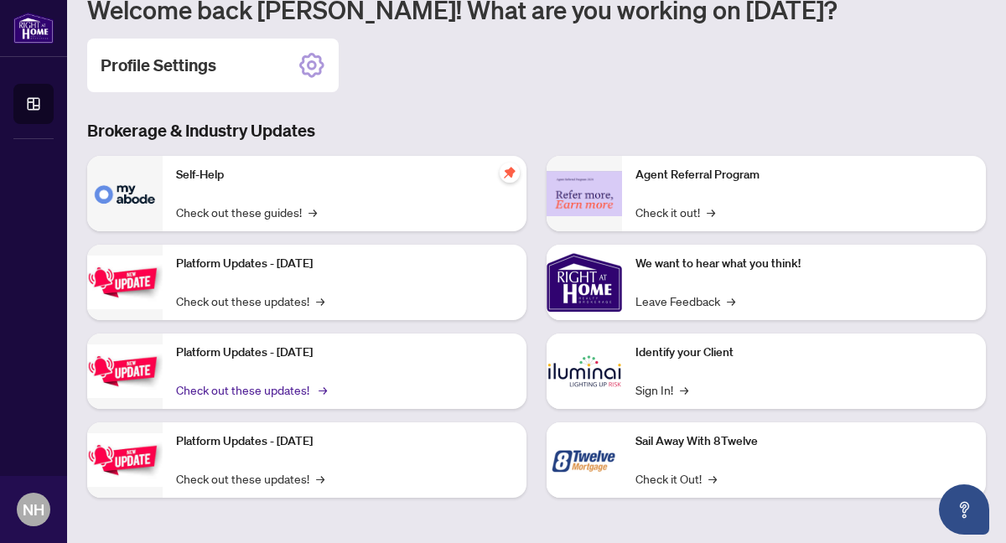
click at [295, 389] on link "Check out these updates! →" at bounding box center [250, 389] width 148 height 18
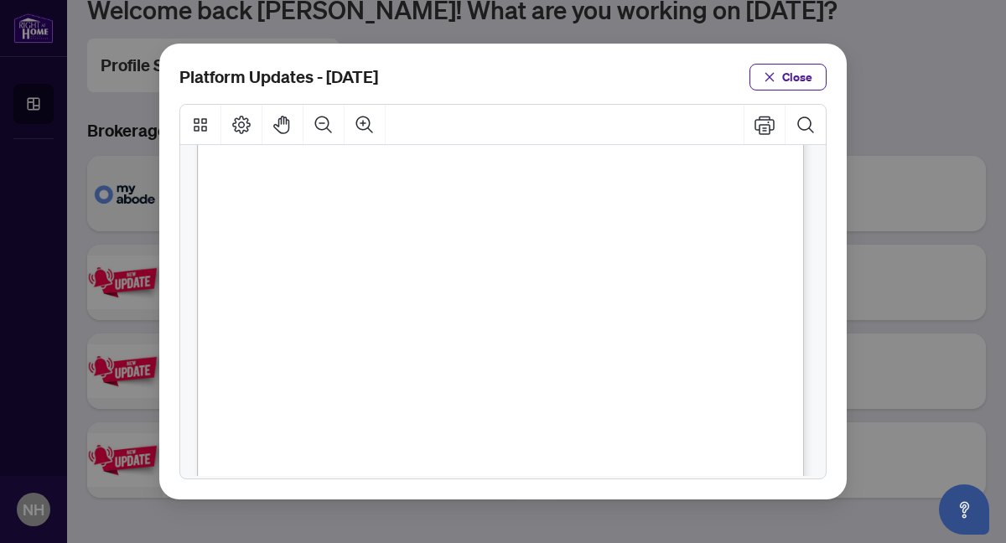
scroll to position [298, 0]
click at [775, 81] on icon "close" at bounding box center [769, 77] width 12 height 12
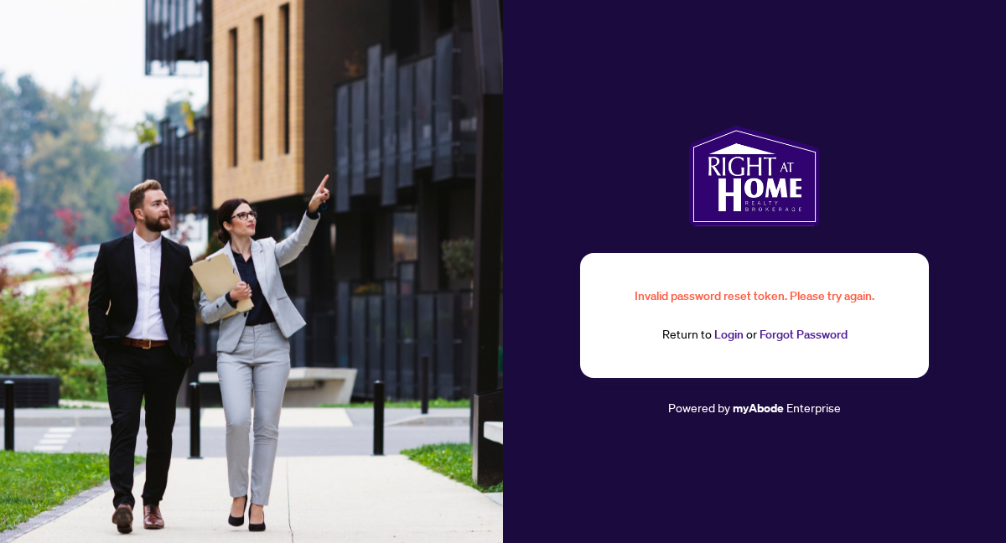
click at [727, 334] on link "Login" at bounding box center [728, 334] width 29 height 15
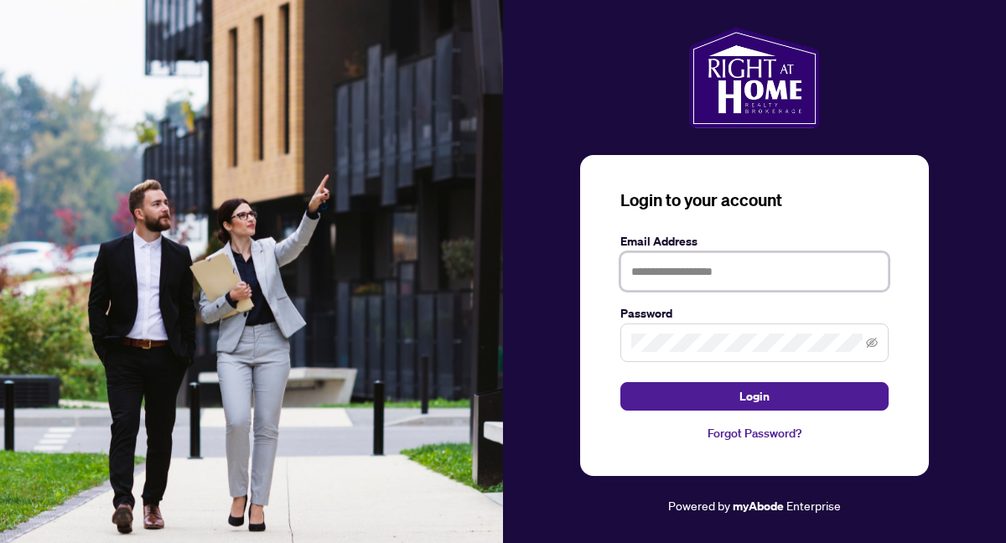
type input "**********"
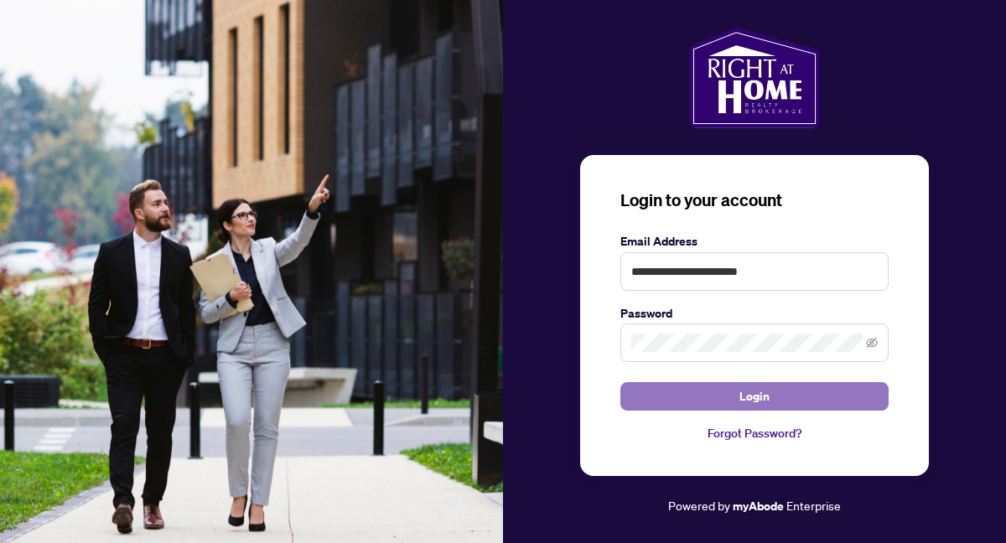
click at [734, 401] on button "Login" at bounding box center [754, 396] width 268 height 28
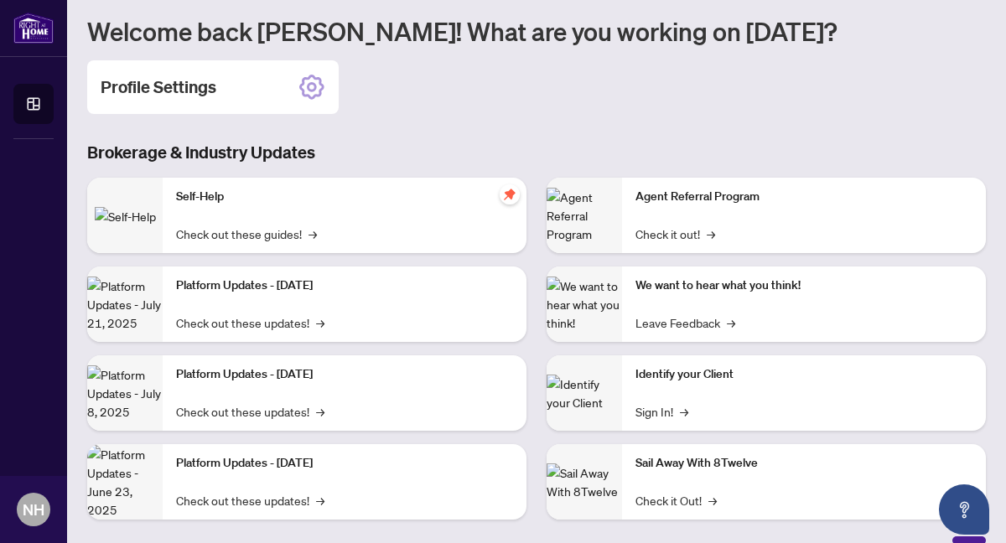
scroll to position [185, 0]
